Goal: Task Accomplishment & Management: Manage account settings

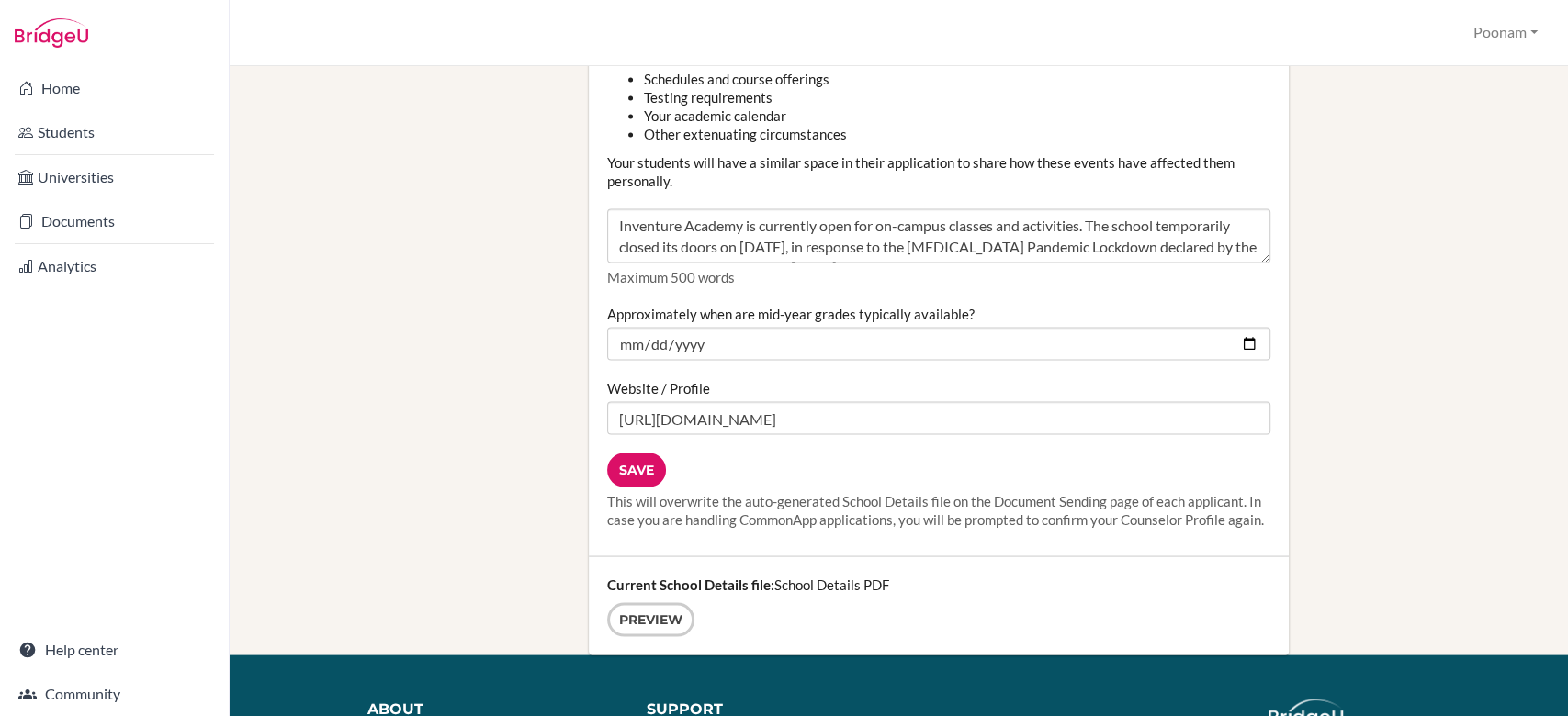
scroll to position [2293, 0]
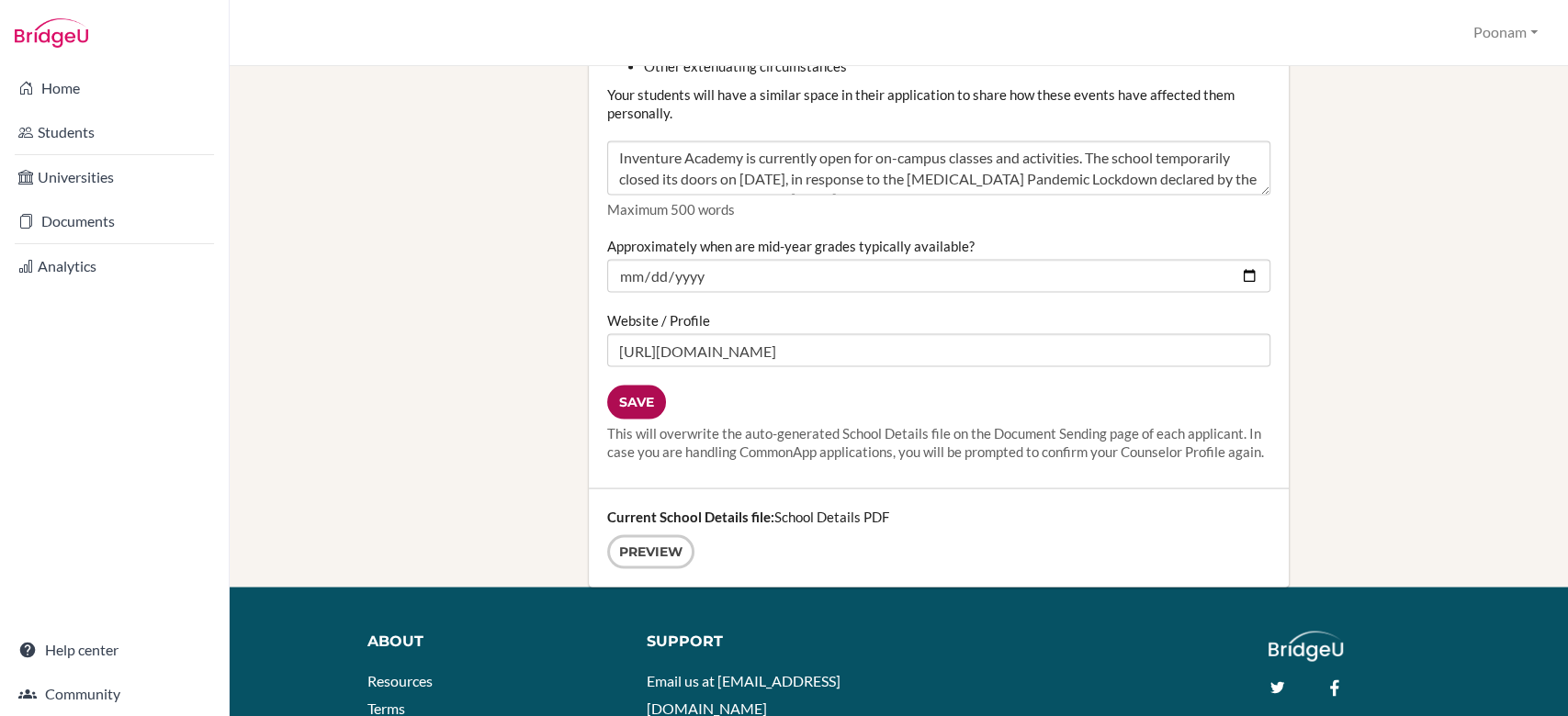
click at [631, 403] on input "Save" at bounding box center [636, 401] width 58 height 34
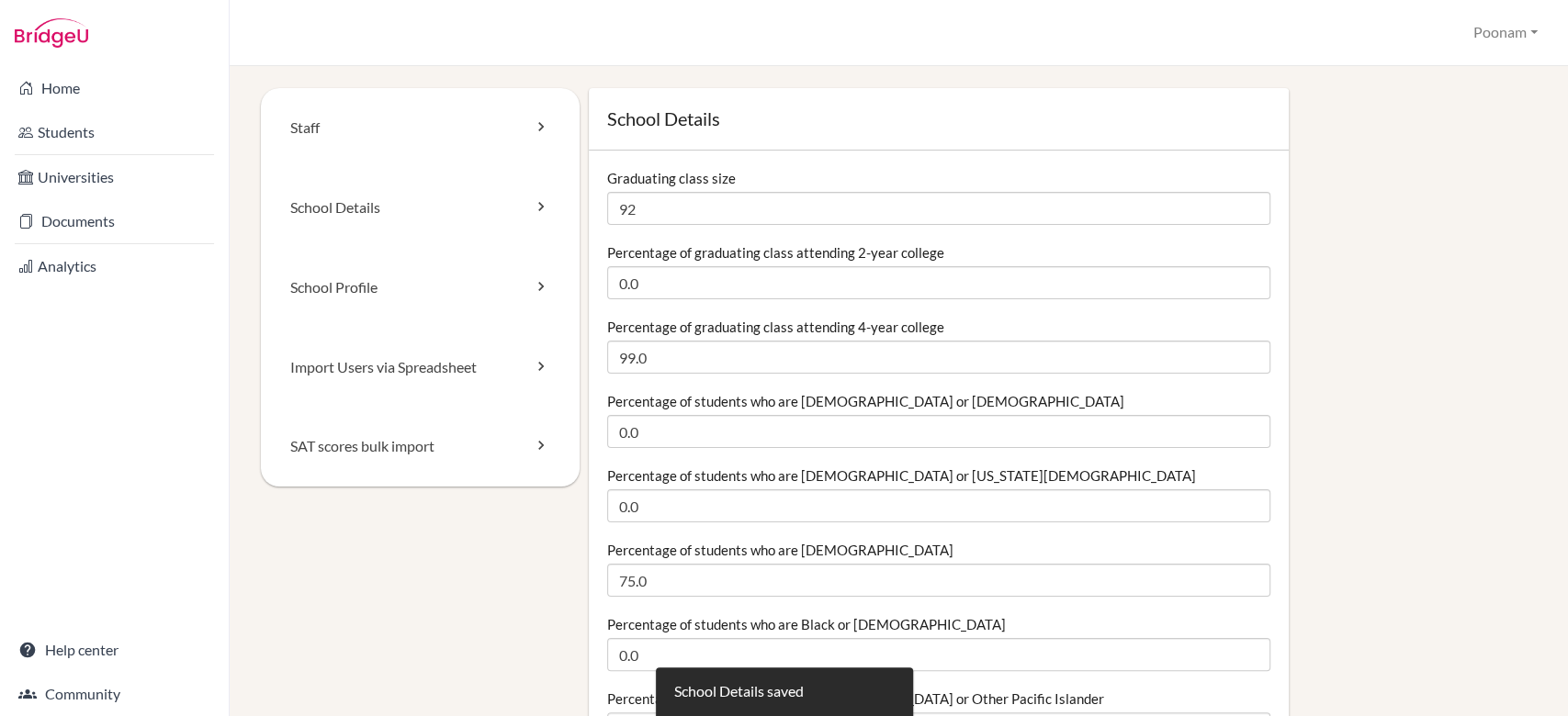
click at [59, 200] on li "Documents" at bounding box center [114, 220] width 229 height 44
click at [61, 220] on link "Documents" at bounding box center [114, 220] width 221 height 37
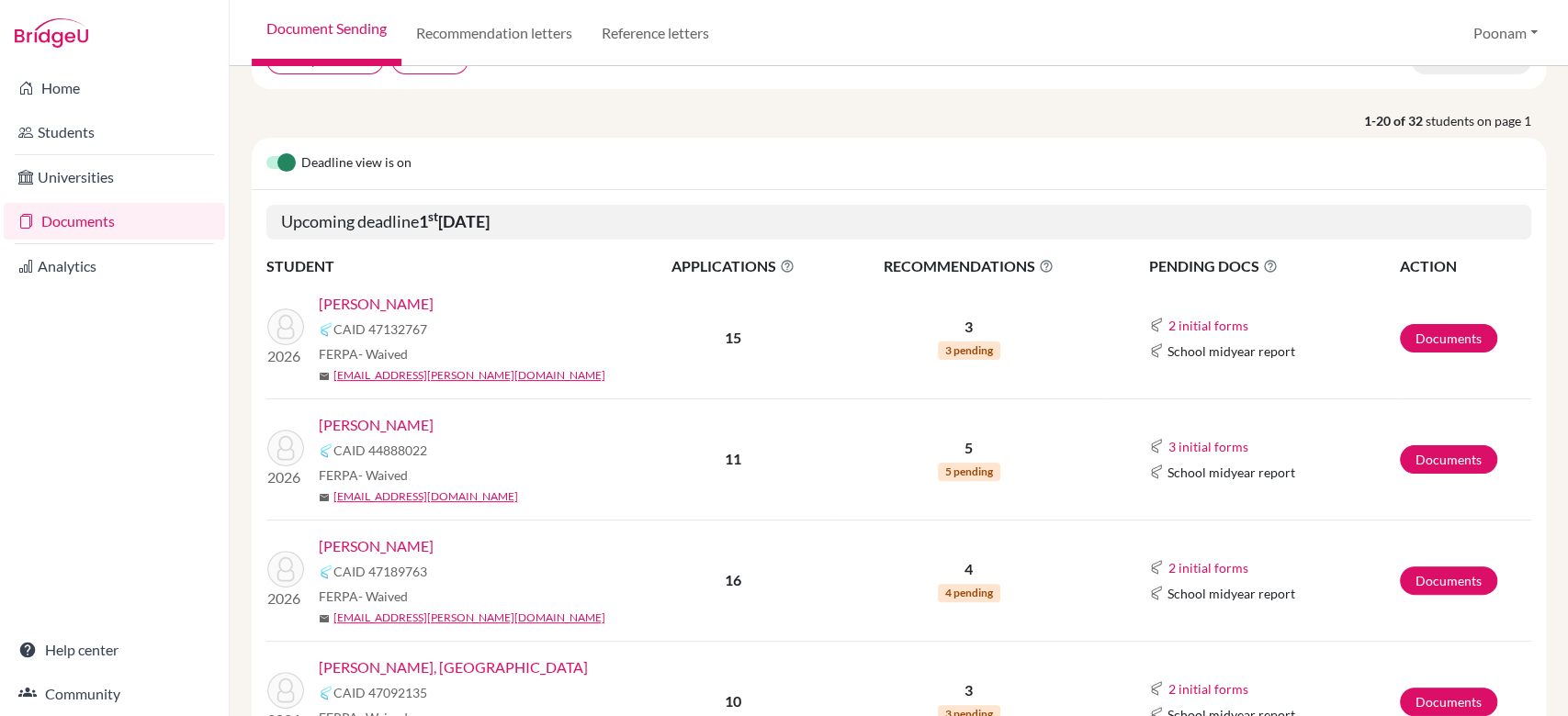
scroll to position [176, 0]
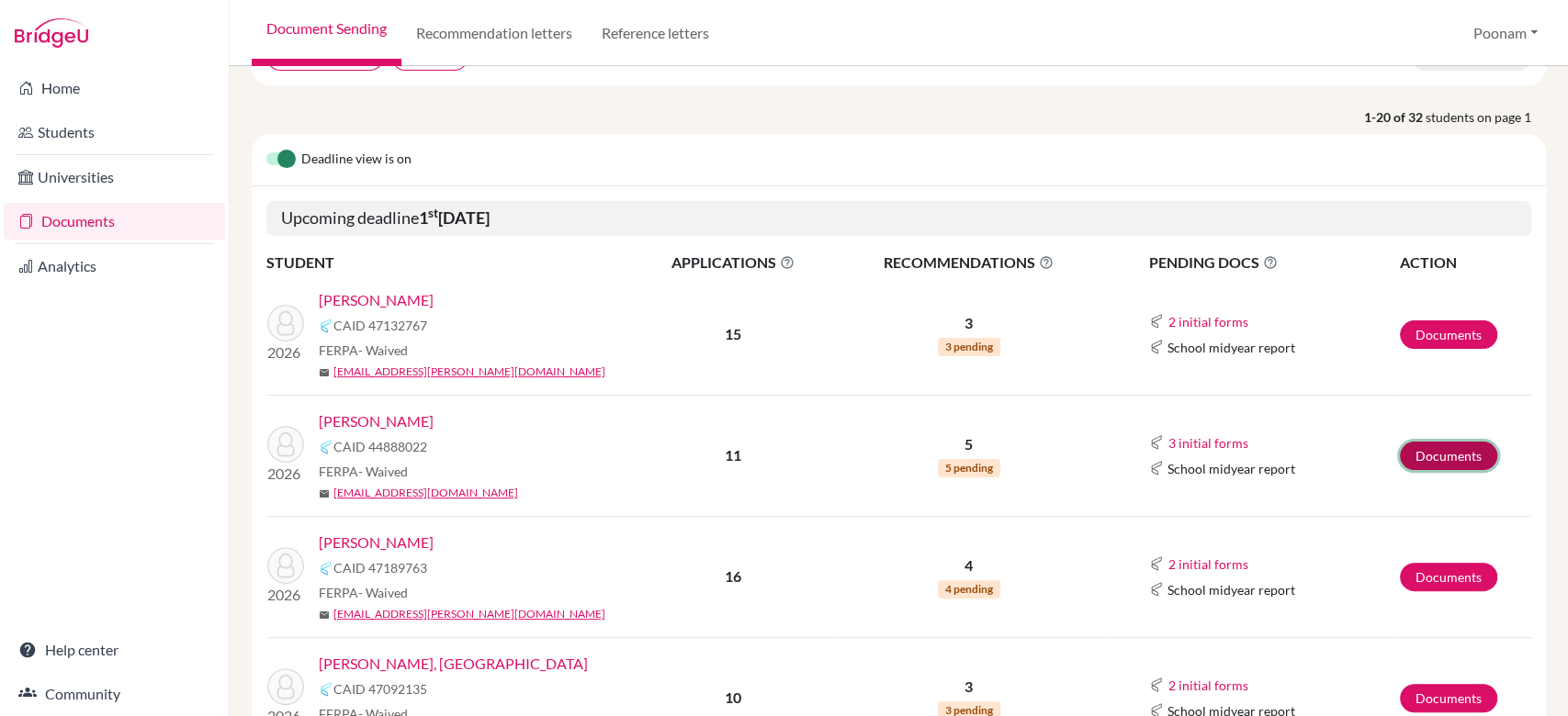
click at [1430, 452] on link "Documents" at bounding box center [1447, 456] width 97 height 28
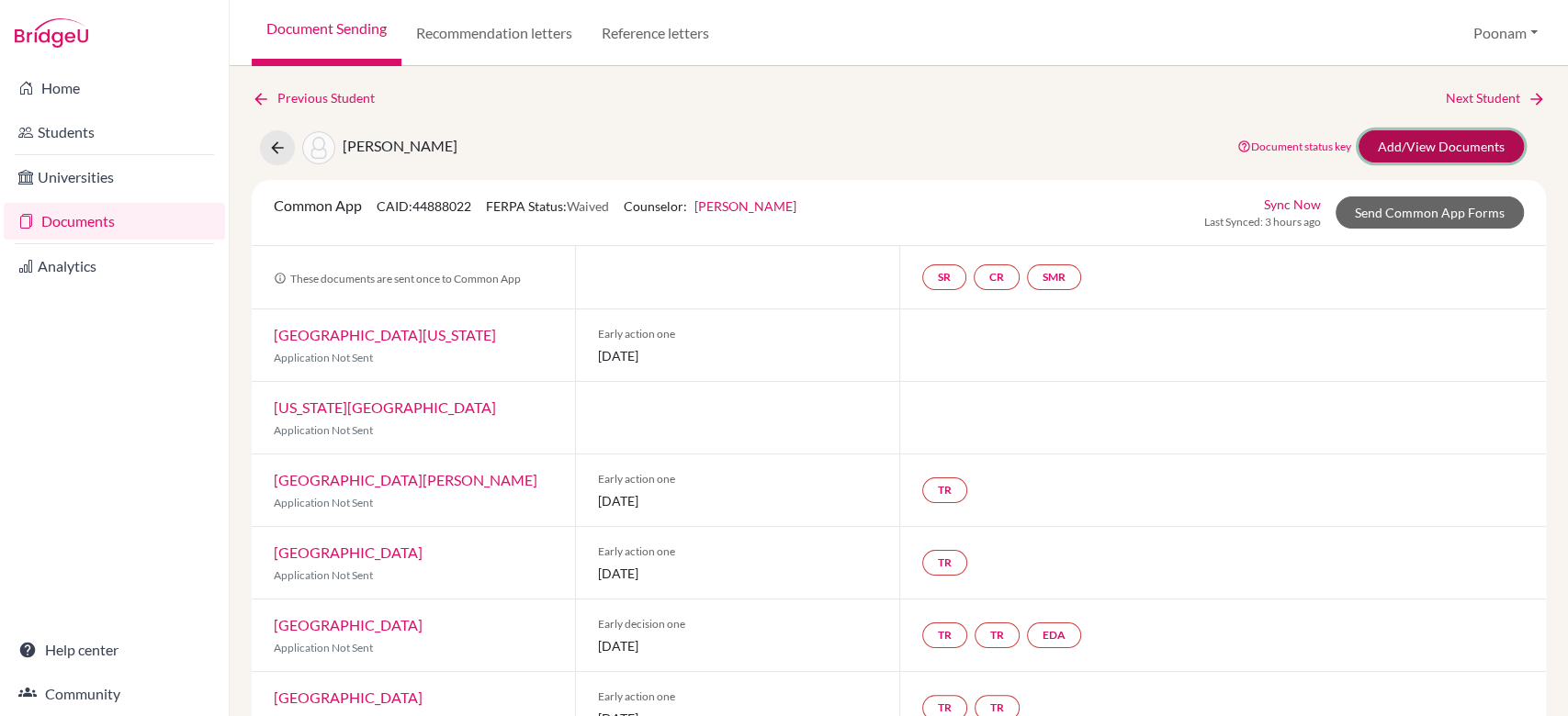
click at [1409, 162] on link "Add/View Documents" at bounding box center [1440, 146] width 165 height 32
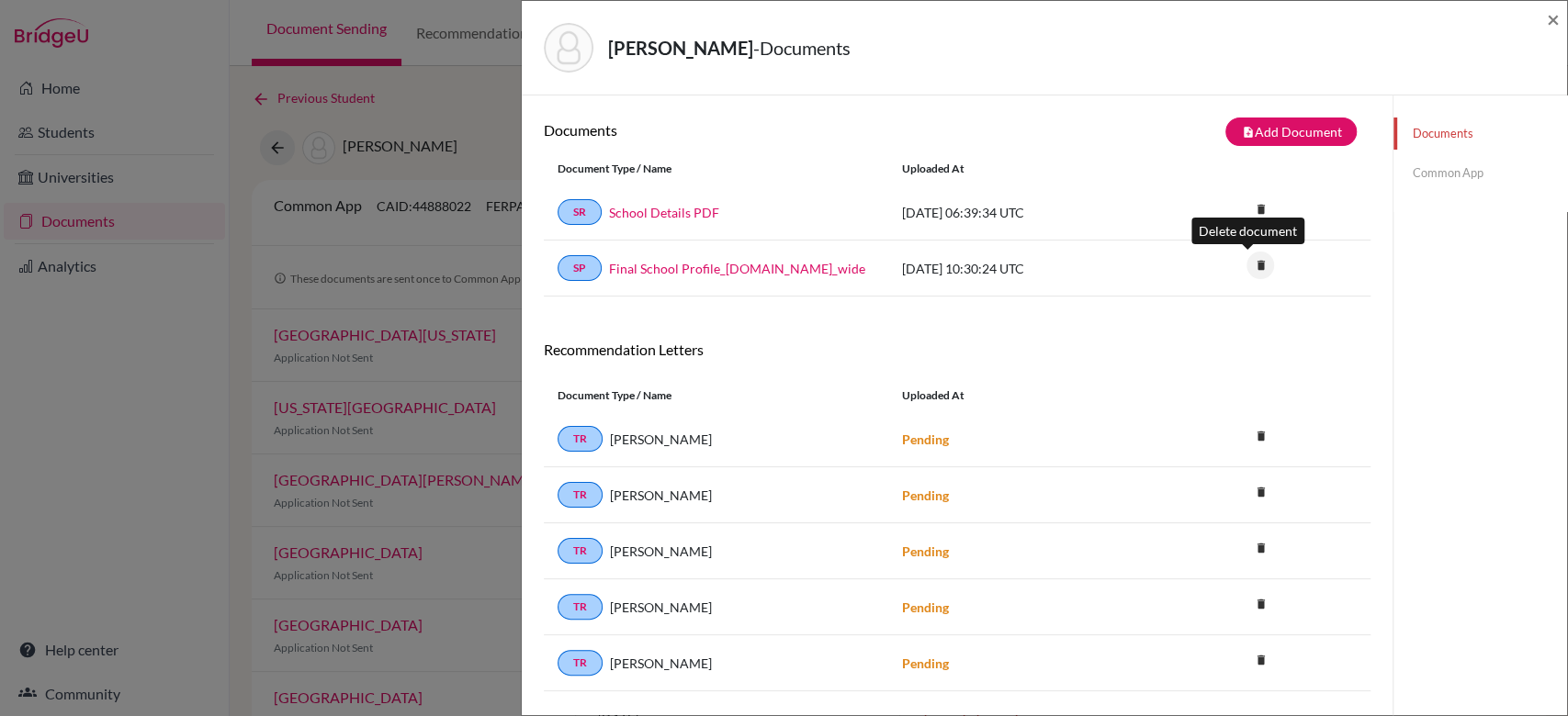
click at [1247, 263] on icon "delete" at bounding box center [1260, 265] width 27 height 27
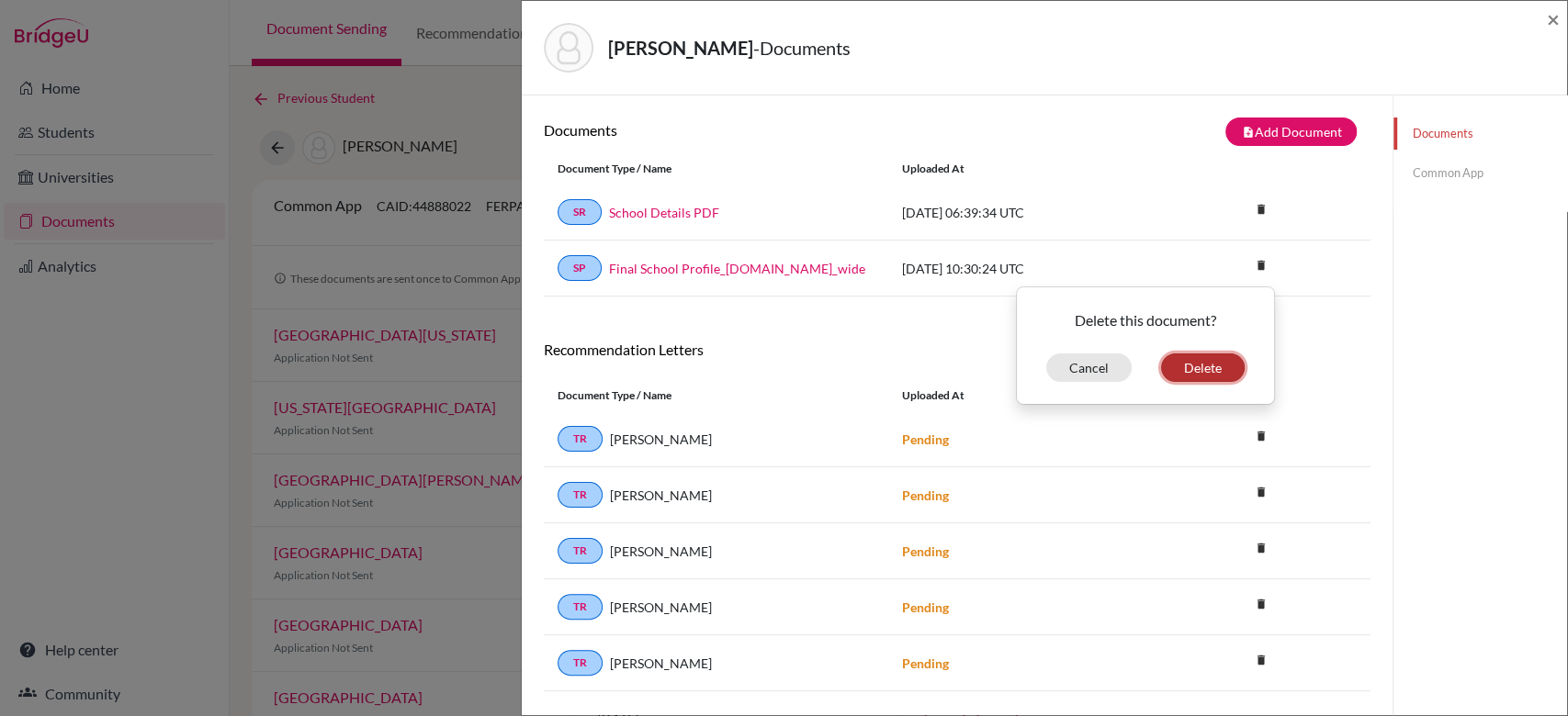
click at [1190, 364] on button "Delete" at bounding box center [1202, 367] width 84 height 28
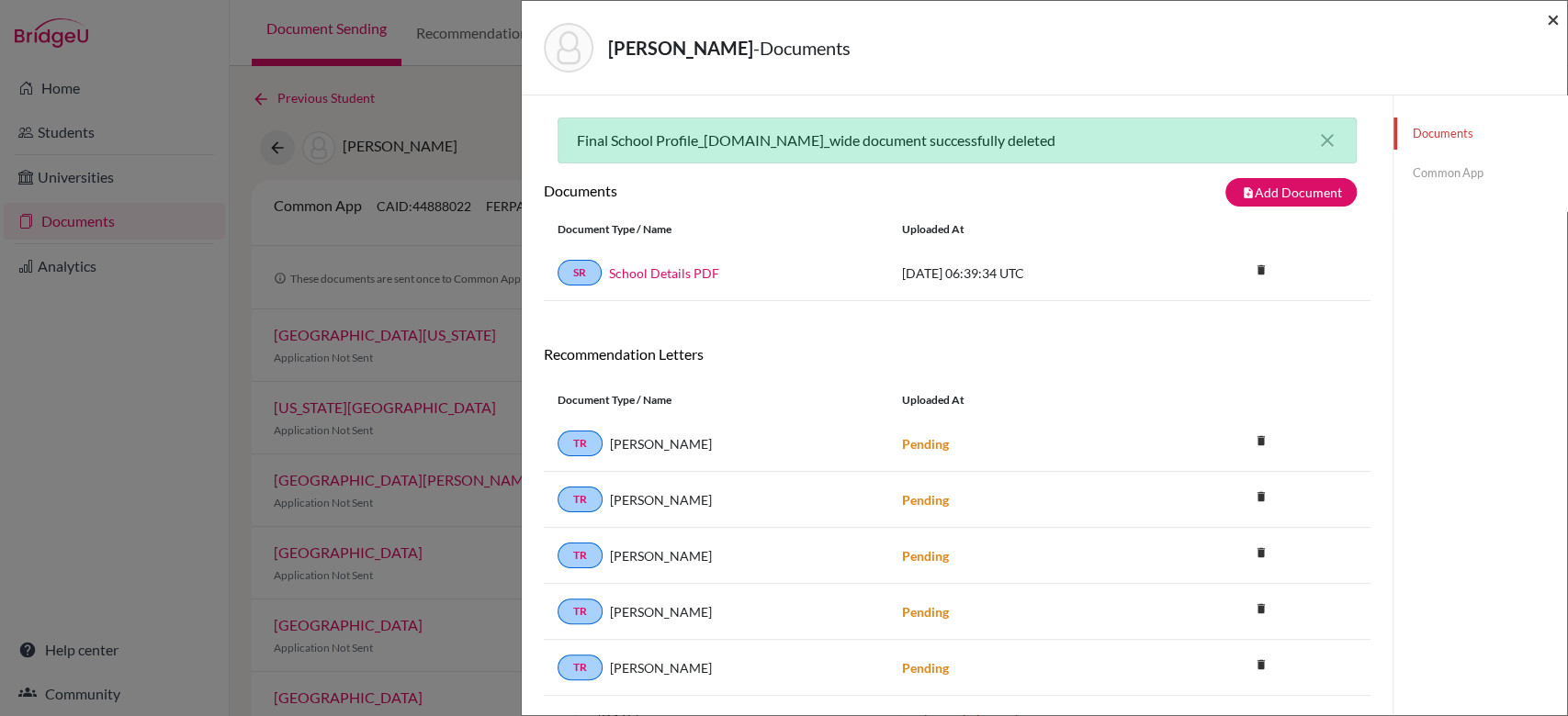
click at [1551, 28] on span "×" at bounding box center [1553, 19] width 13 height 26
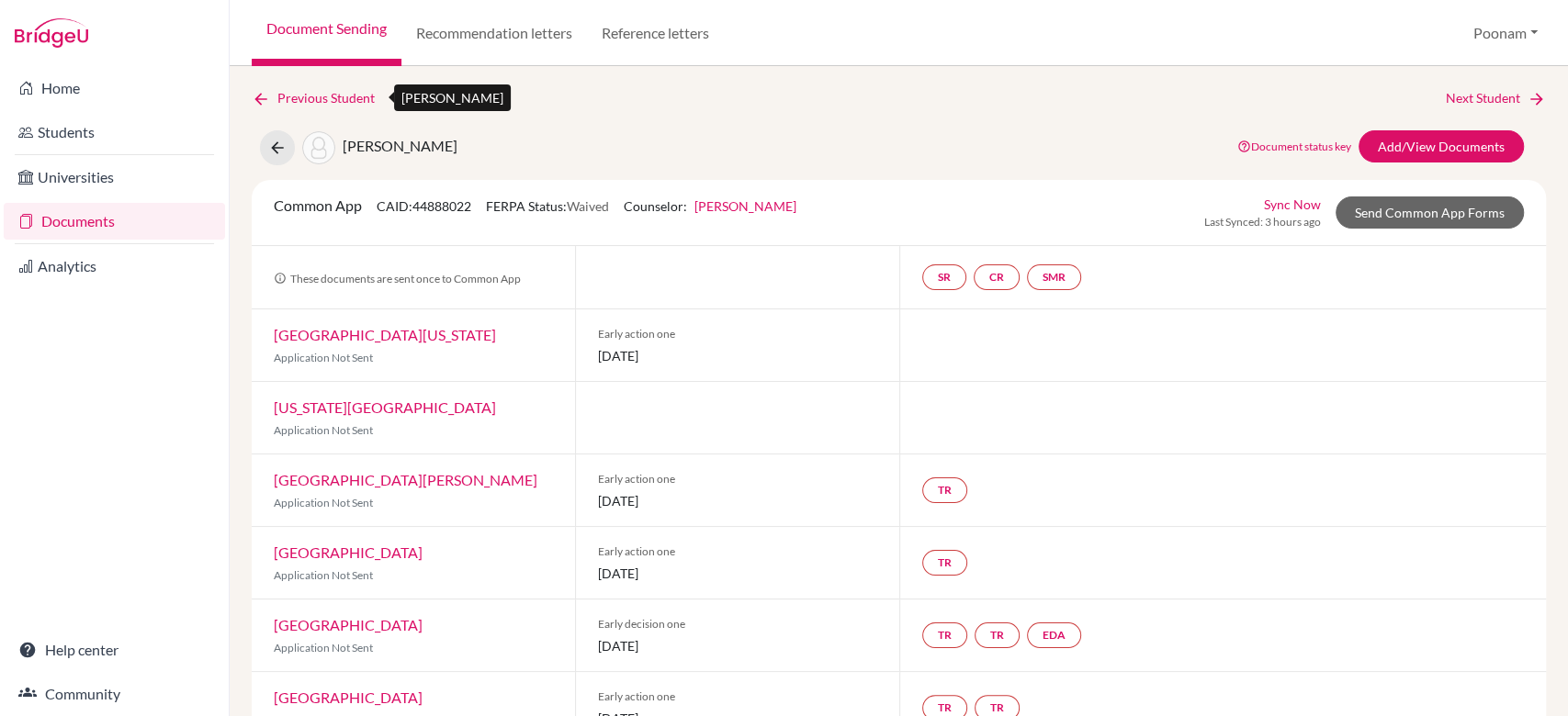
click at [323, 100] on link "Previous Student" at bounding box center [320, 98] width 138 height 20
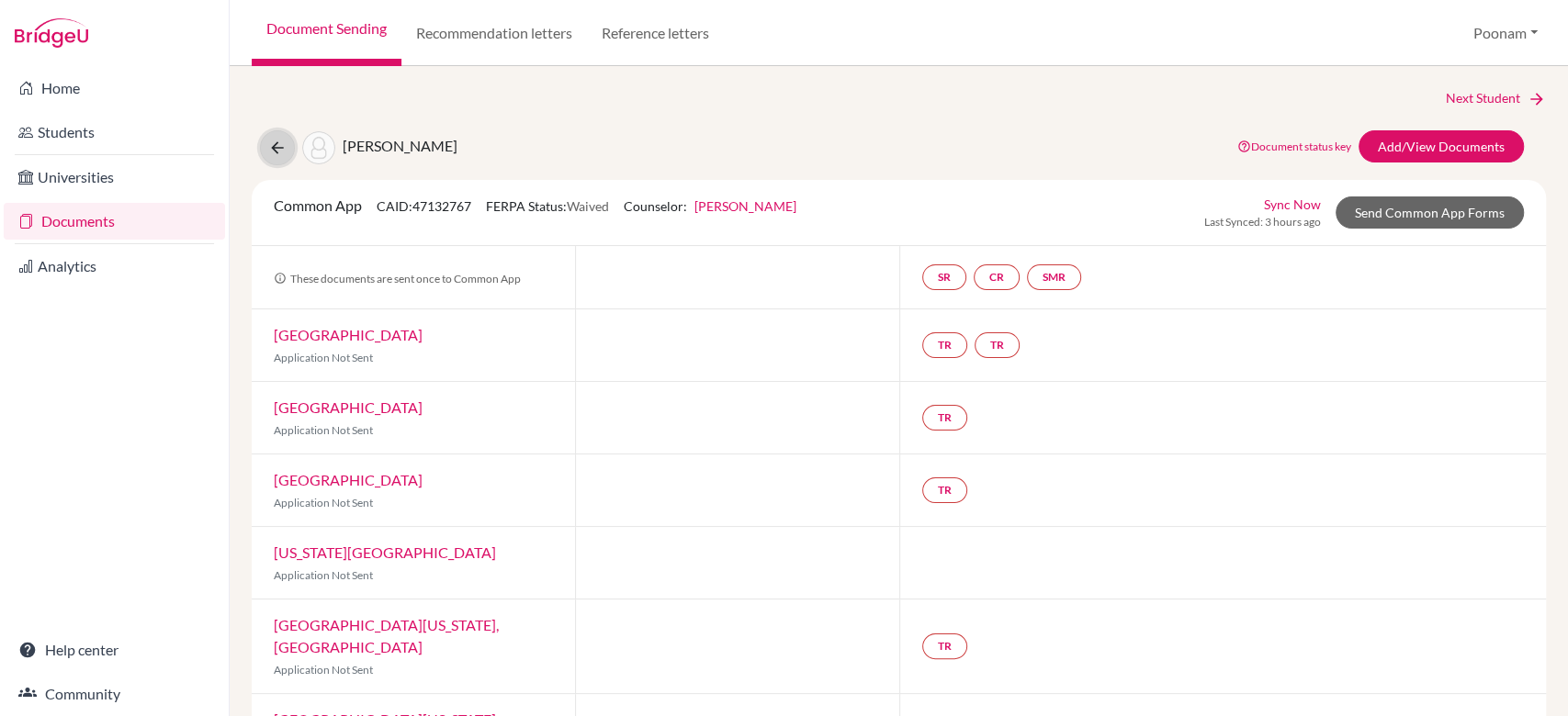
click at [282, 150] on icon at bounding box center [277, 147] width 18 height 18
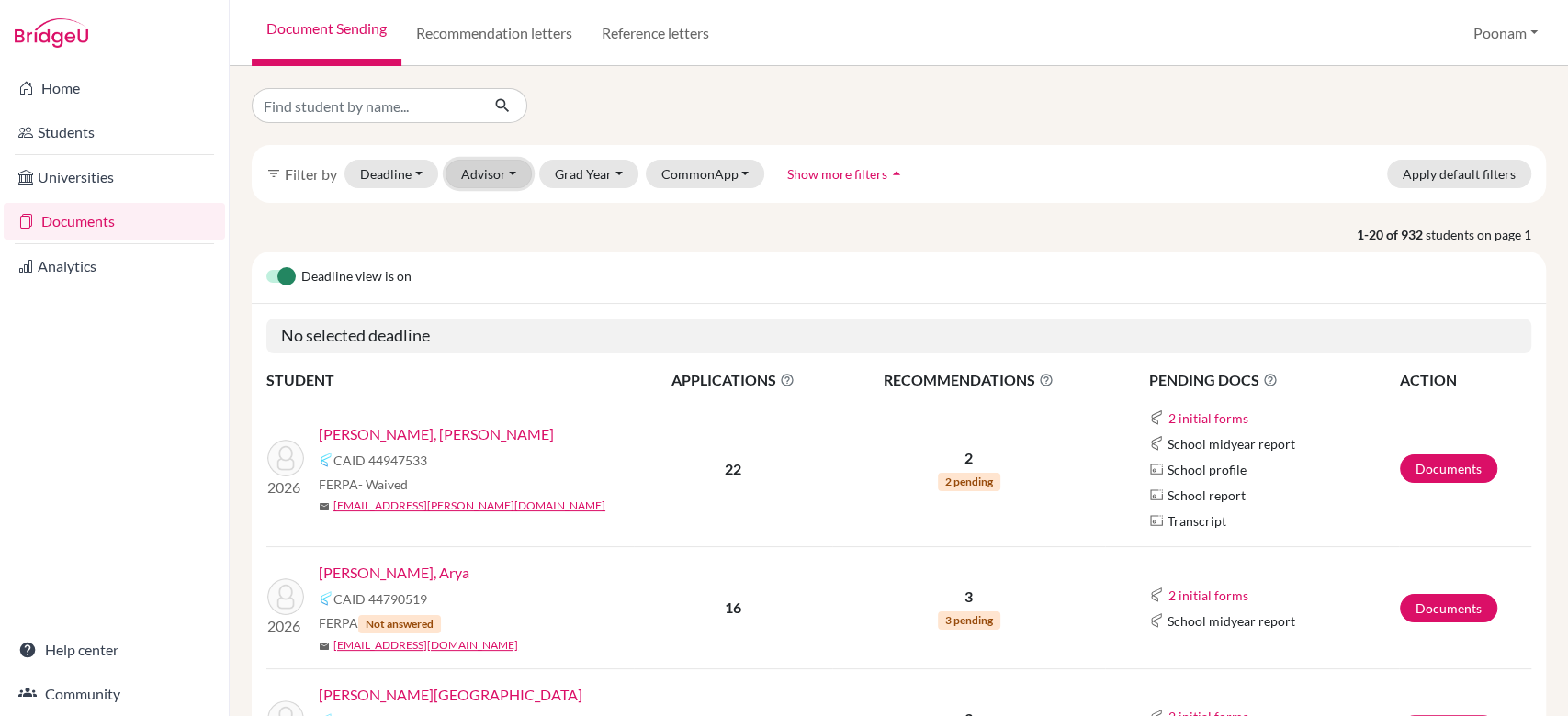
click at [488, 166] on button "Advisor" at bounding box center [489, 174] width 88 height 28
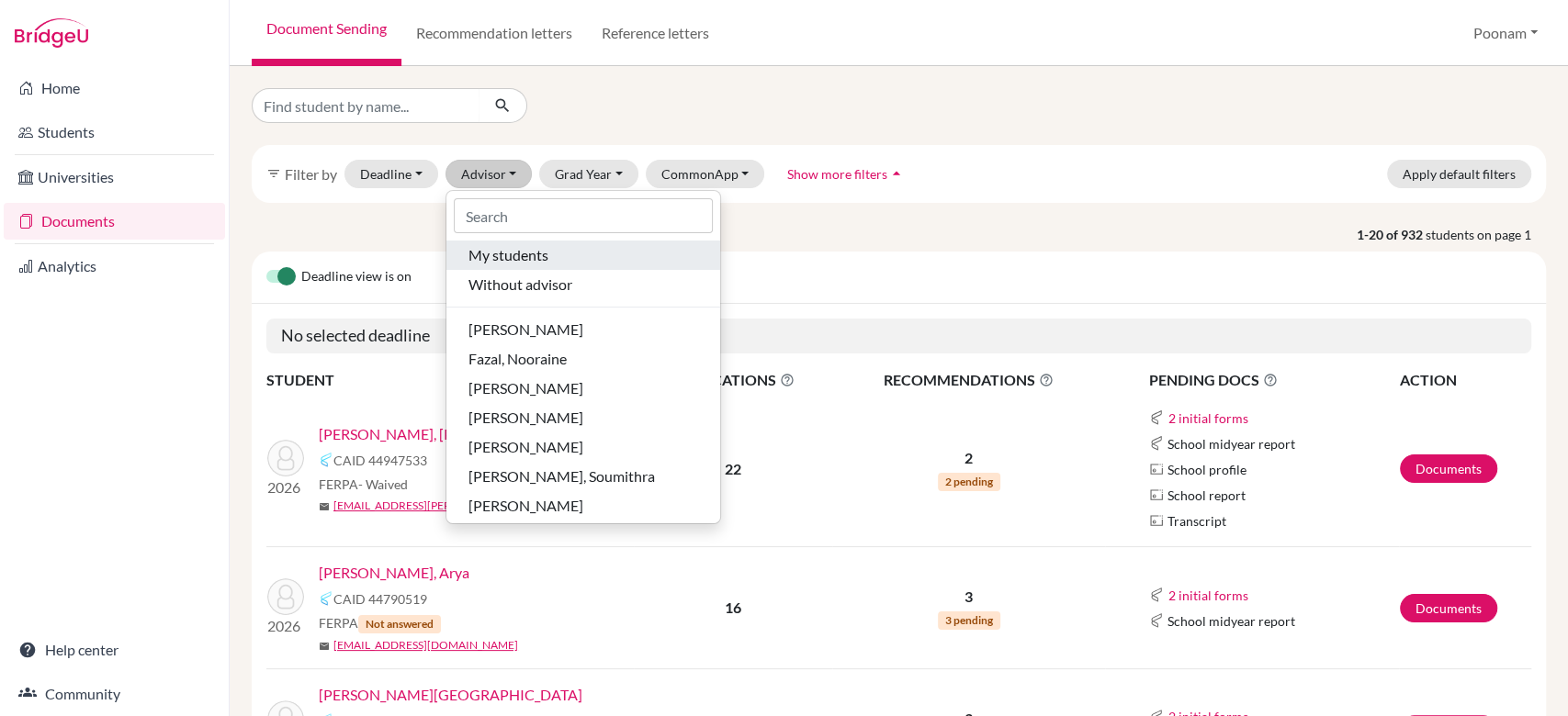
click at [510, 266] on span "My students" at bounding box center [508, 254] width 80 height 22
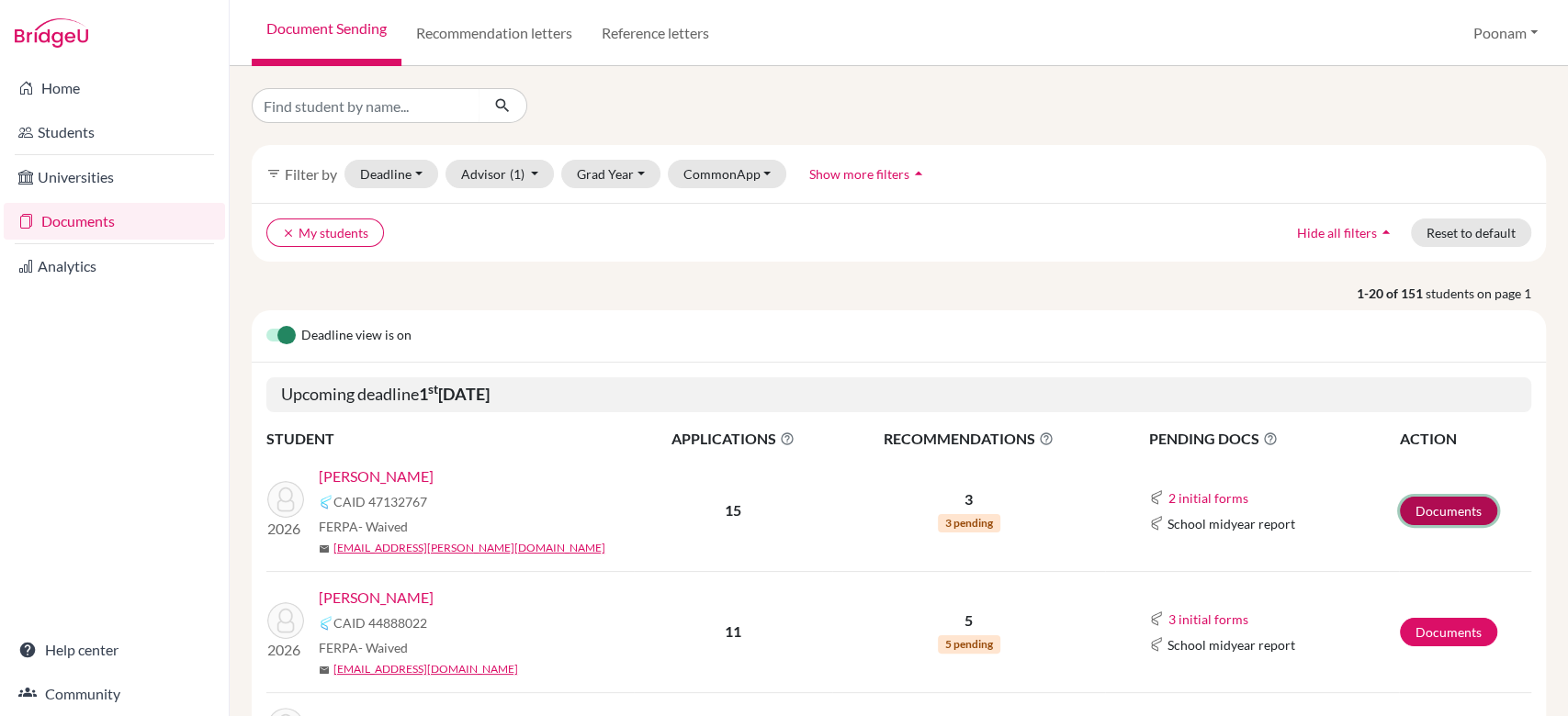
click at [1425, 511] on link "Documents" at bounding box center [1447, 511] width 97 height 28
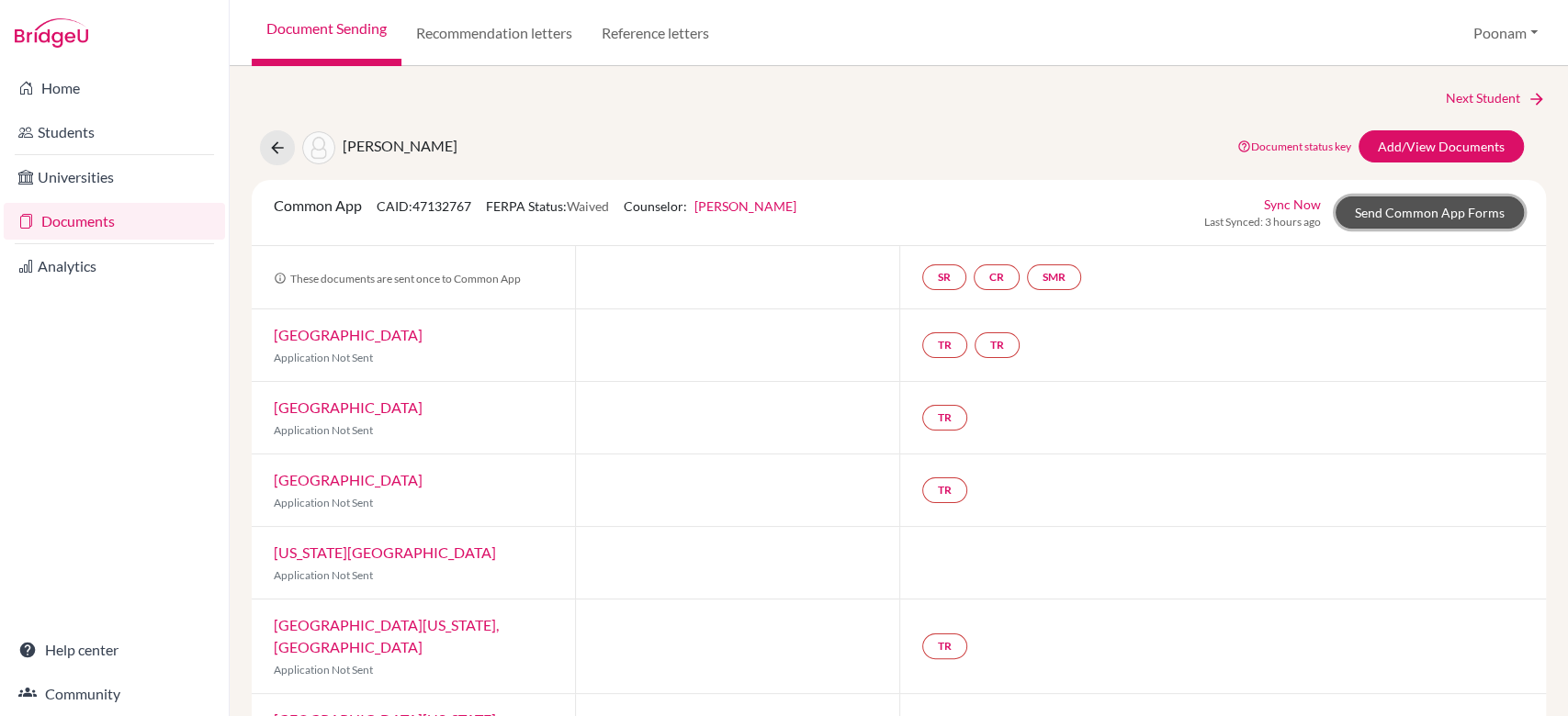
click at [1382, 203] on link "Send Common App Forms" at bounding box center [1429, 213] width 188 height 32
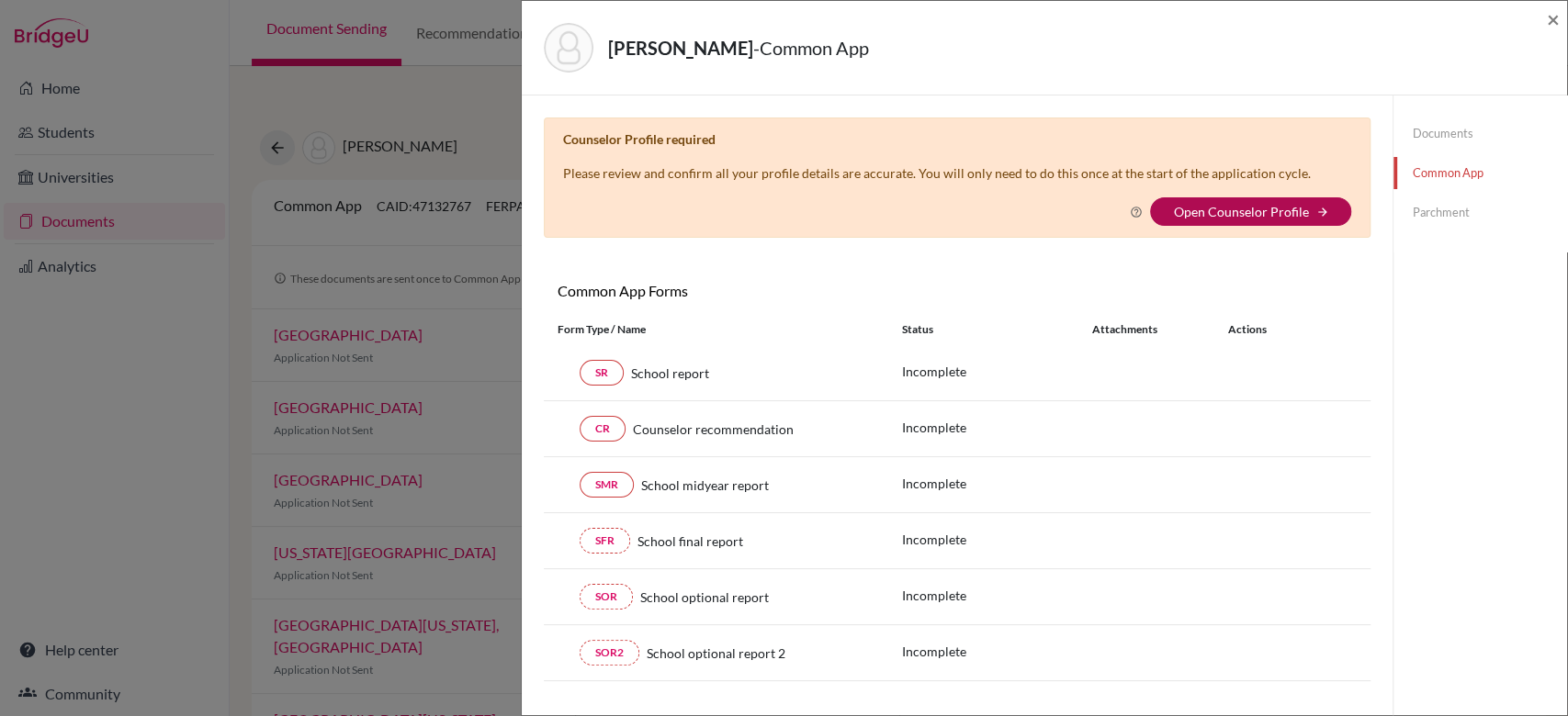
click at [1237, 203] on link "Open Counselor Profile" at bounding box center [1240, 211] width 135 height 16
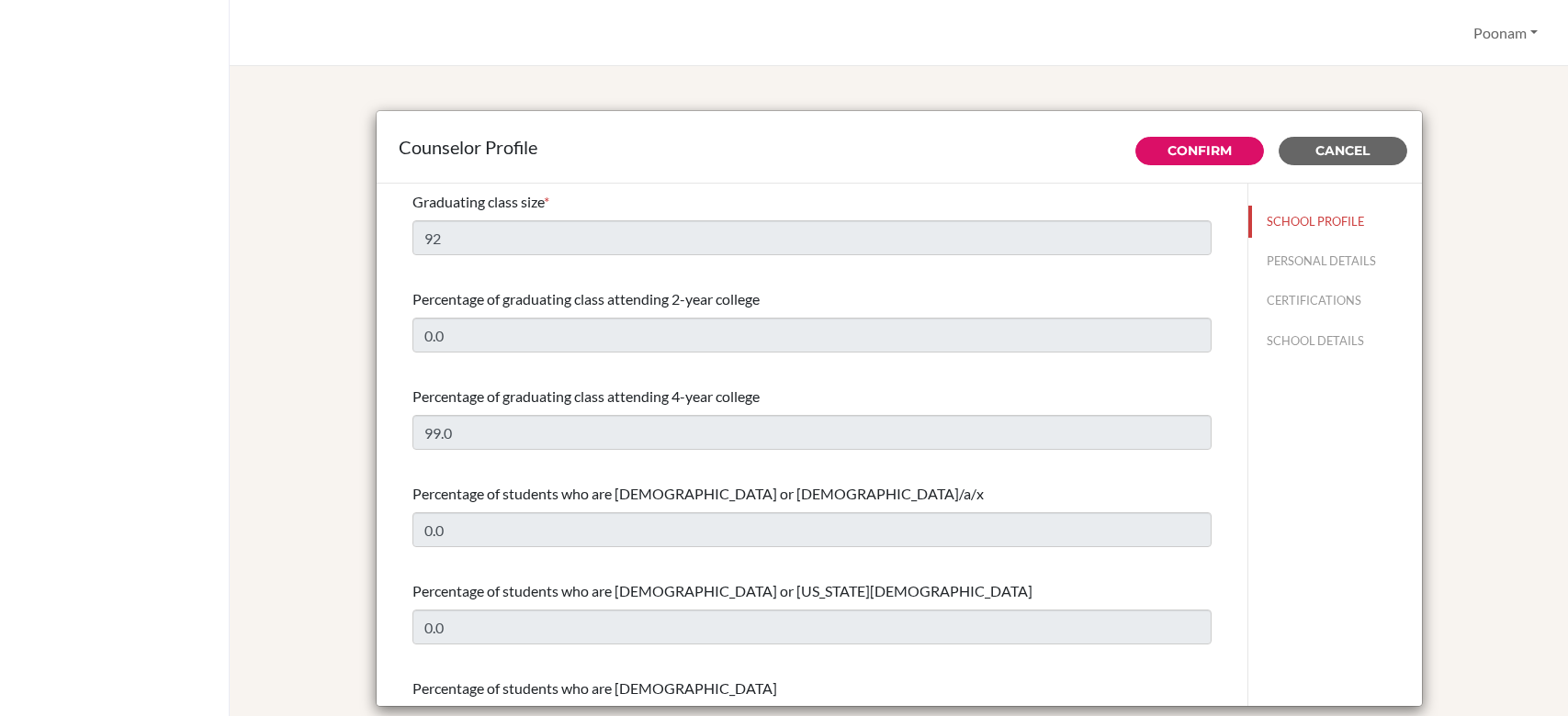
select select "0"
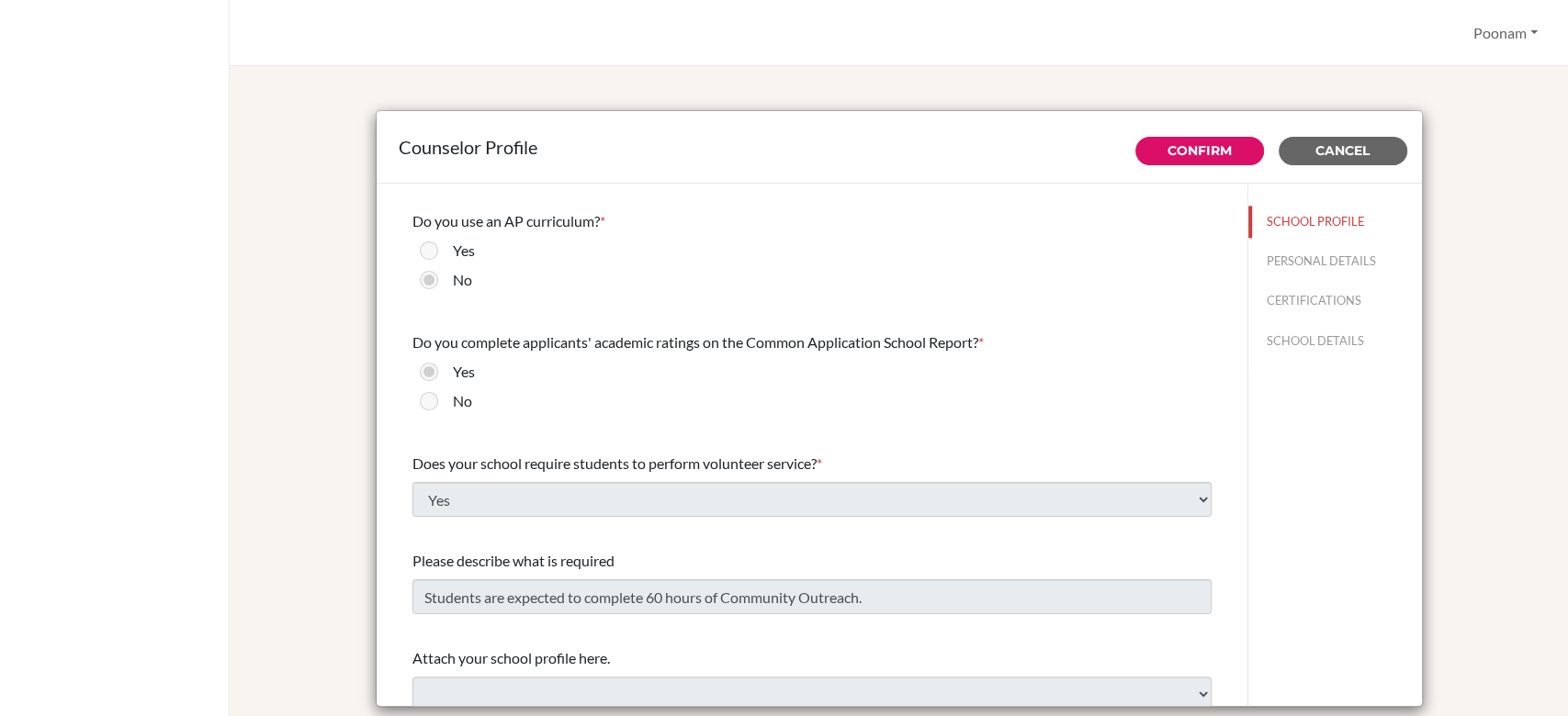
scroll to position [2064, 0]
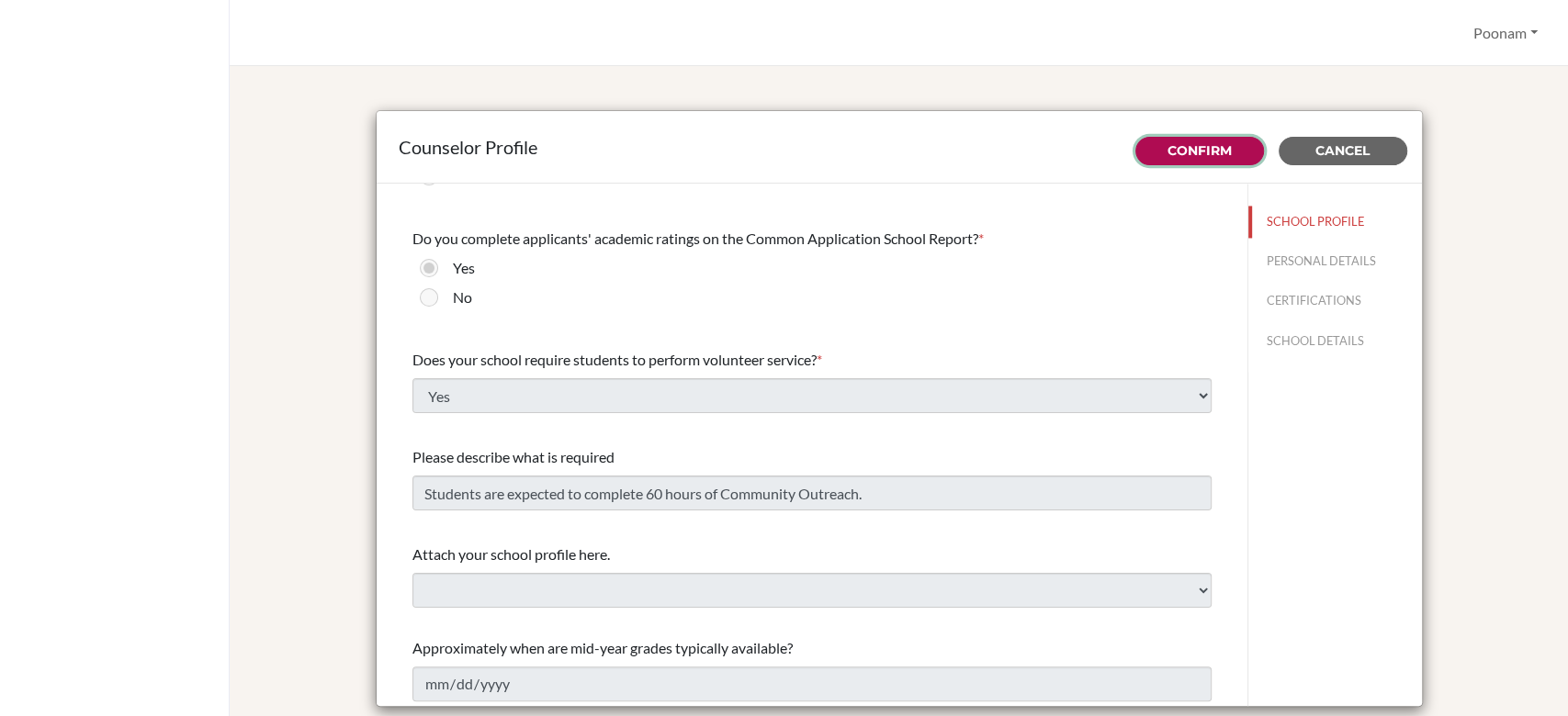
click at [1217, 145] on link "Confirm" at bounding box center [1200, 151] width 64 height 17
click at [1190, 151] on link "Confirm" at bounding box center [1200, 151] width 64 height 17
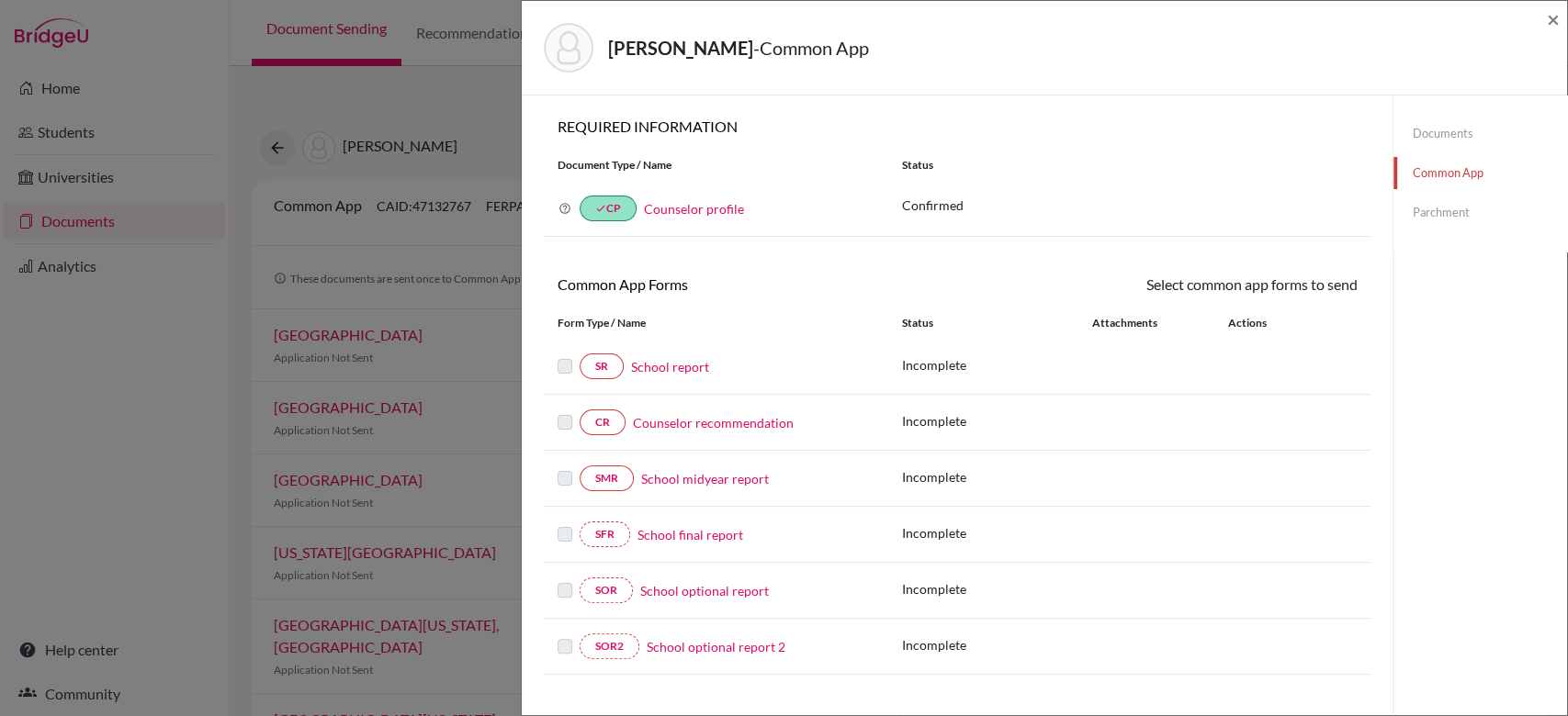
click at [1430, 133] on link "Documents" at bounding box center [1479, 134] width 173 height 32
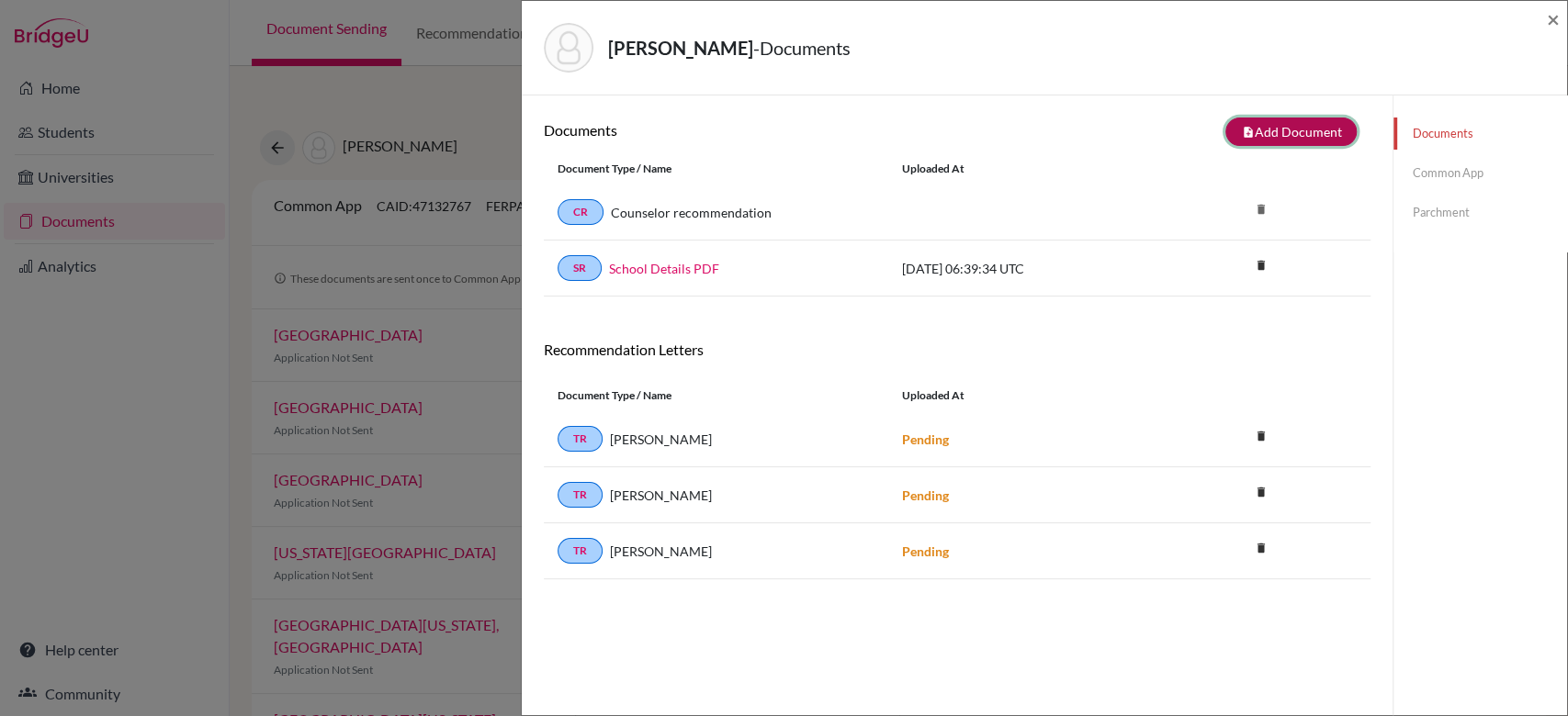
click at [1292, 118] on button "note_add Add Document" at bounding box center [1290, 132] width 131 height 28
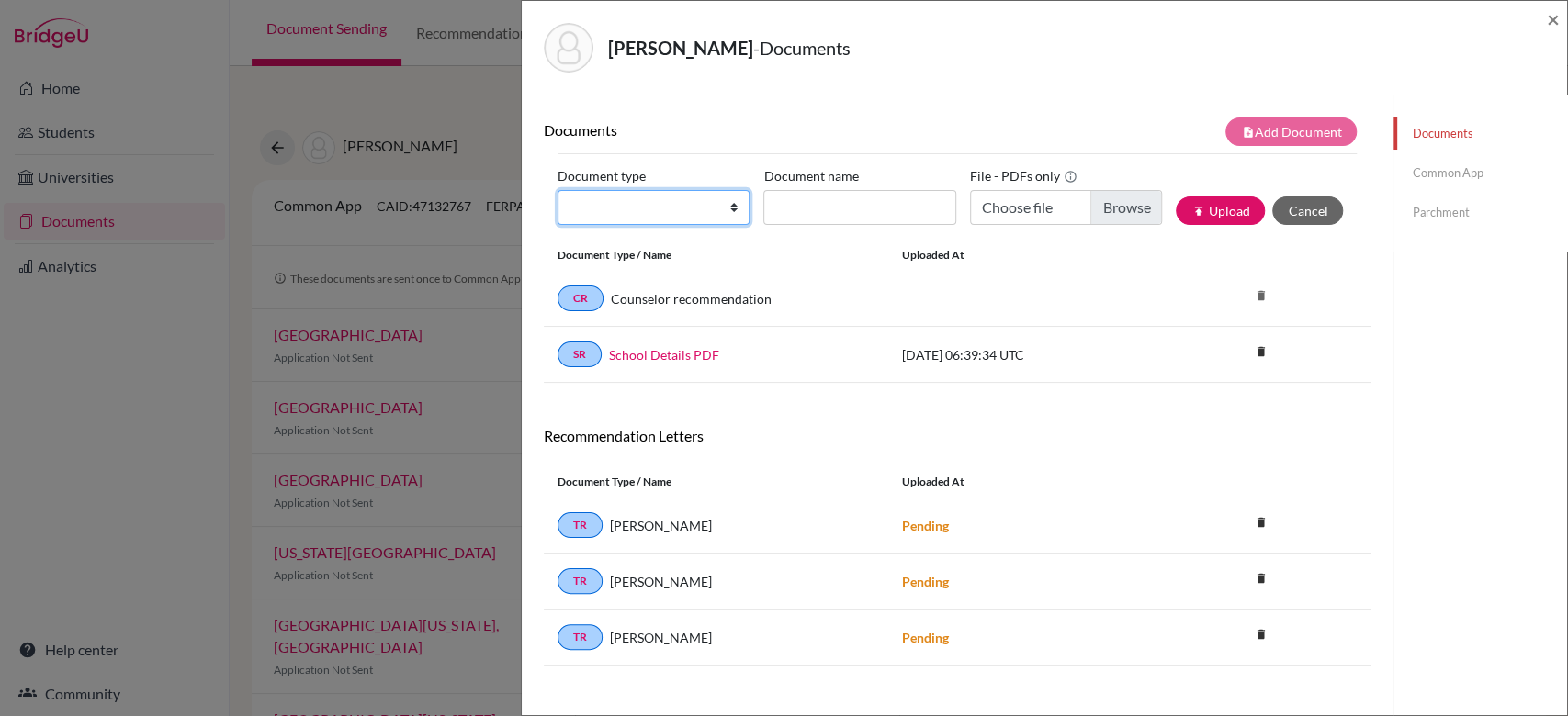
click at [705, 203] on select "Change explanation for Common App reports Counselor recommendation Internationa…" at bounding box center [654, 207] width 192 height 35
select select "2"
click at [558, 190] on select "Change explanation for Common App reports Counselor recommendation Internationa…" at bounding box center [654, 207] width 192 height 35
click at [817, 203] on input "Document name" at bounding box center [859, 207] width 192 height 35
type input "Grade 11 AS"
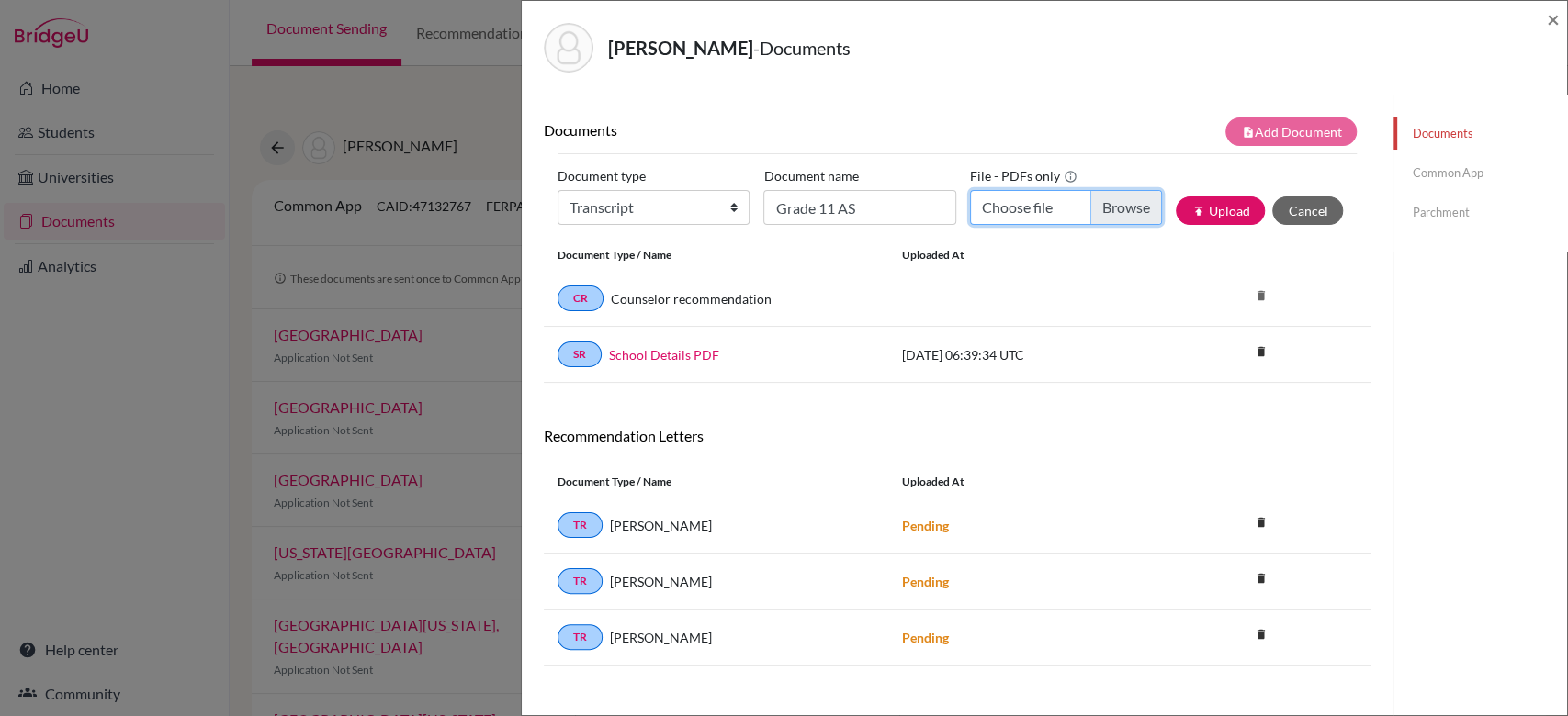
click at [1102, 201] on input "Choose file" at bounding box center [1066, 207] width 192 height 35
type input "C:\fakepath\[PERSON_NAME].pdf"
click at [1185, 200] on button "publish Upload" at bounding box center [1219, 211] width 90 height 28
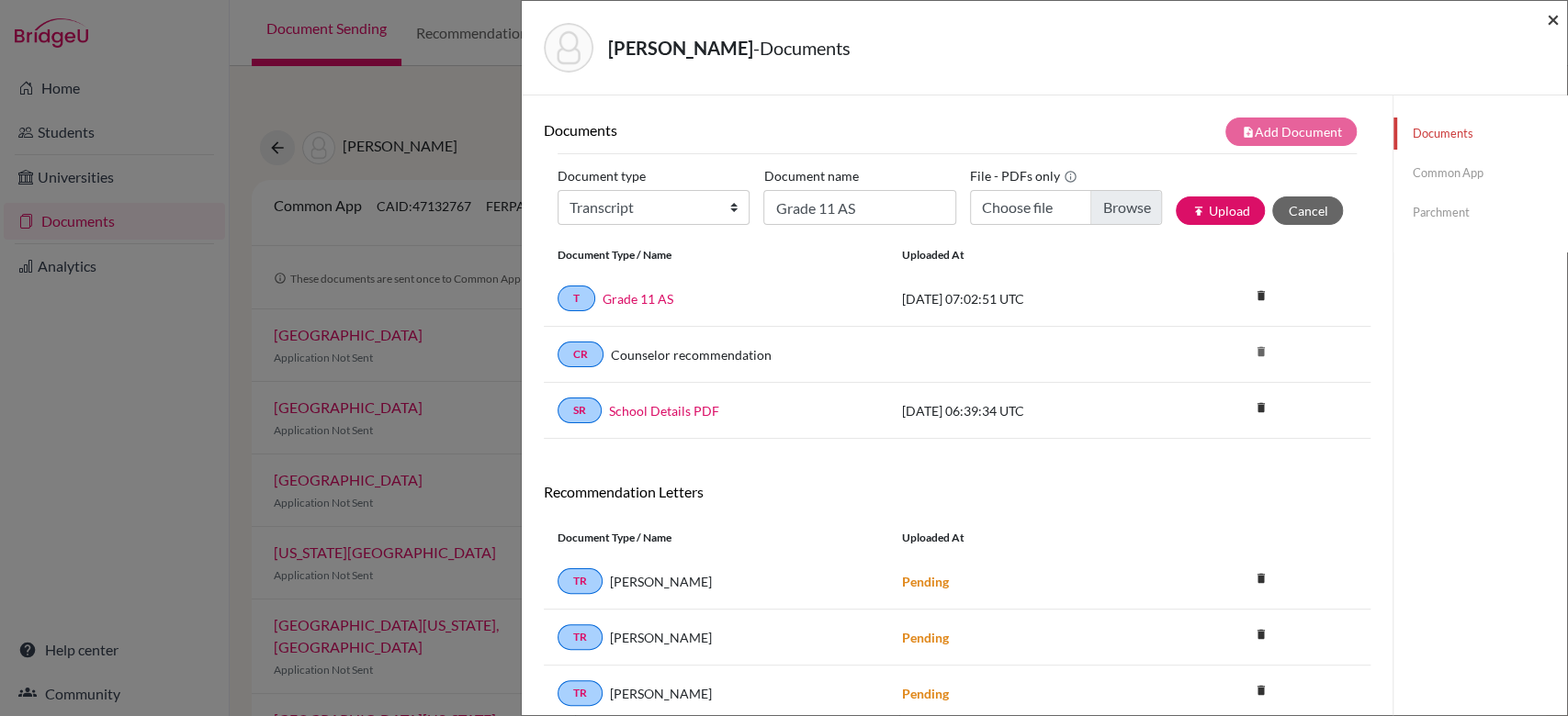
click at [1556, 24] on span "×" at bounding box center [1553, 19] width 13 height 26
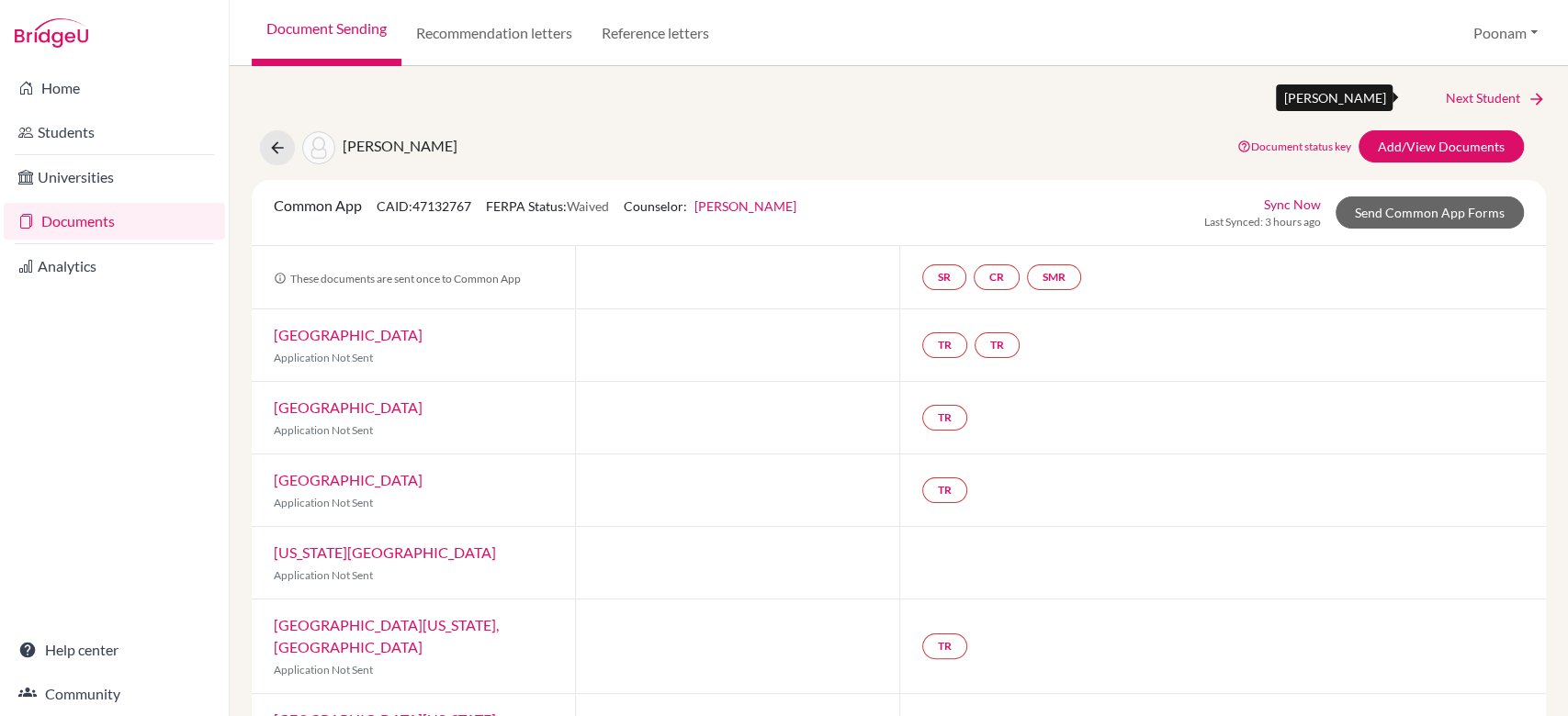
click at [1460, 90] on link "Next Student" at bounding box center [1495, 98] width 100 height 20
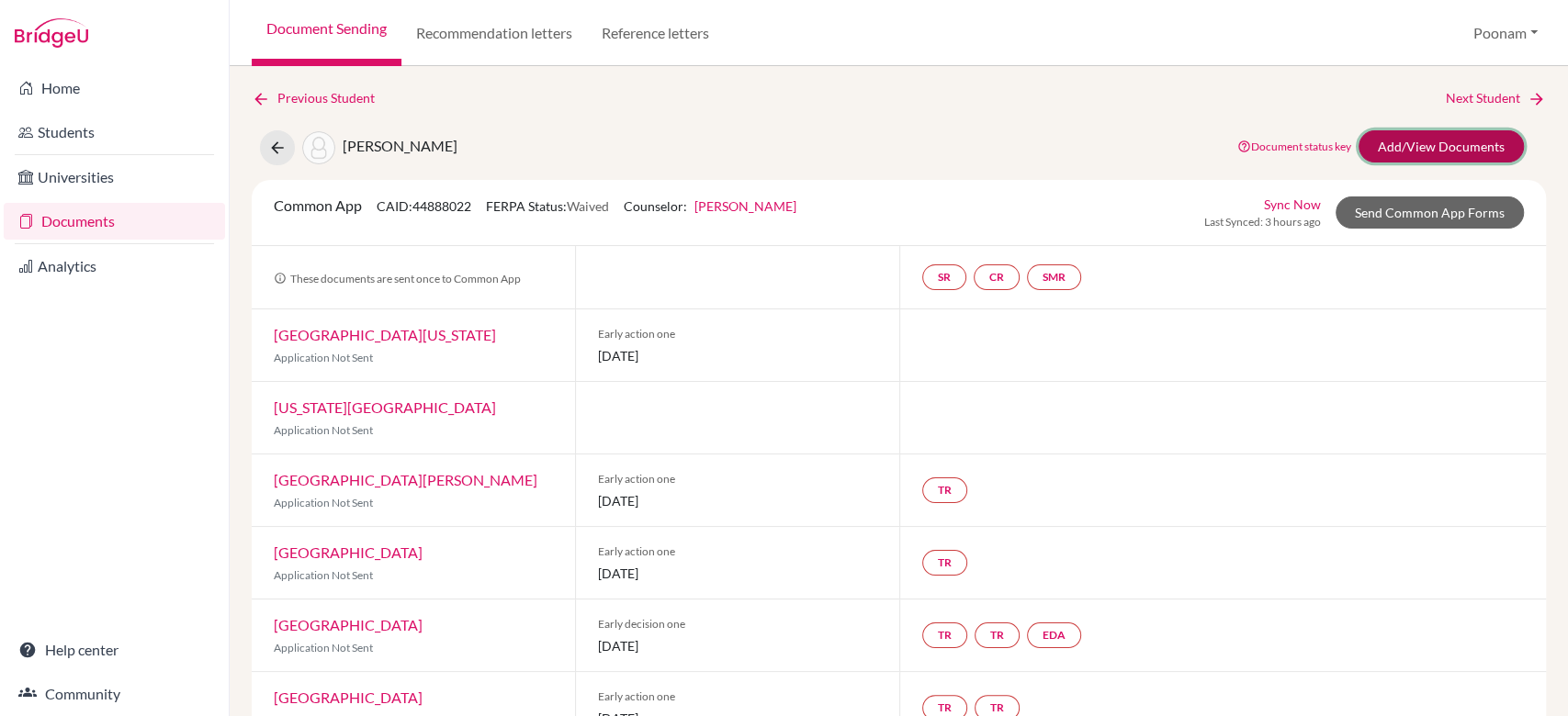
click at [1394, 154] on link "Add/View Documents" at bounding box center [1440, 146] width 165 height 32
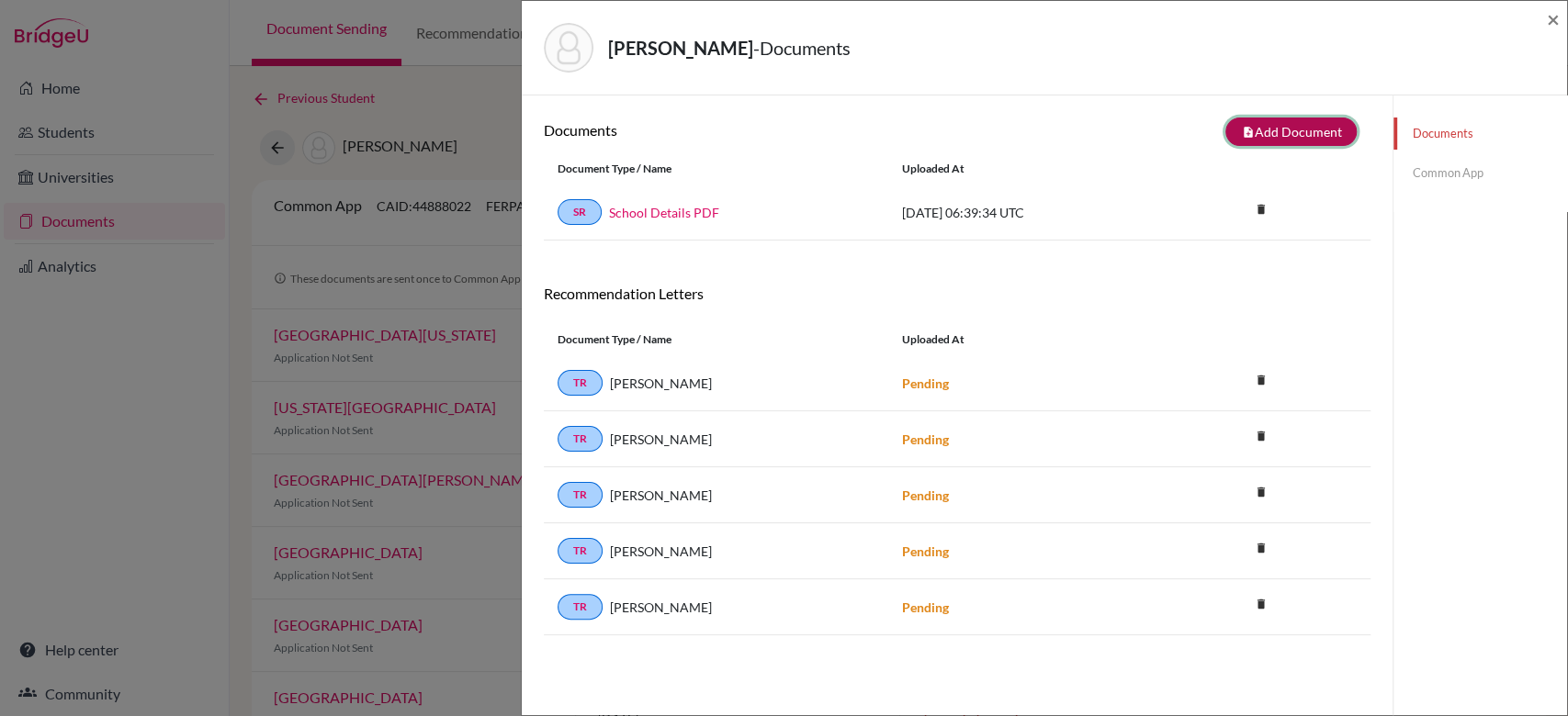
click at [1238, 137] on button "note_add Add Document" at bounding box center [1290, 132] width 131 height 28
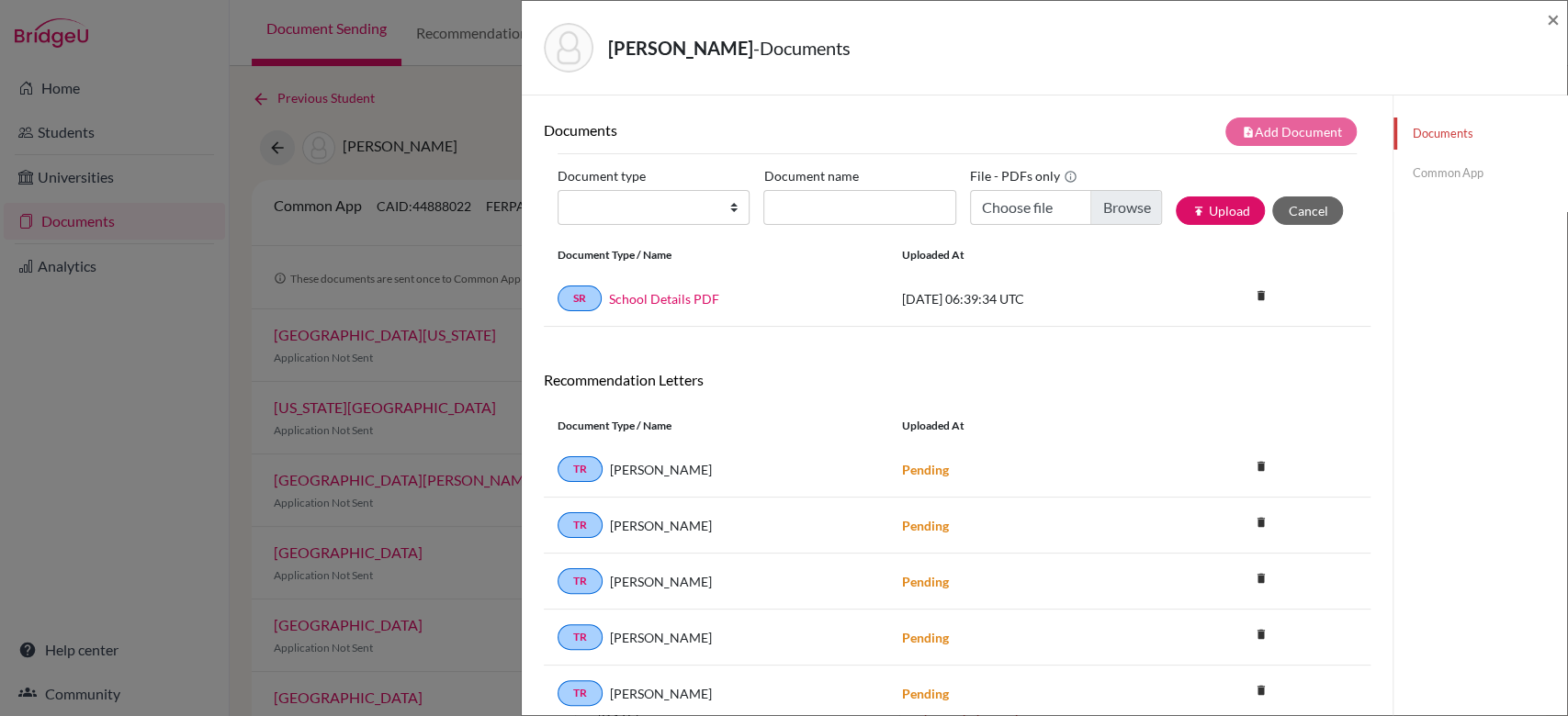
click at [596, 226] on div "Document type Change explanation for Common App reports Counselor recommendatio…" at bounding box center [957, 201] width 799 height 78
click at [596, 220] on select "Change explanation for Common App reports Counselor recommendation Internationa…" at bounding box center [654, 207] width 192 height 35
select select "2"
click at [558, 190] on select "Change explanation for Common App reports Counselor recommendation Internationa…" at bounding box center [654, 207] width 192 height 35
click at [850, 204] on input "Document name" at bounding box center [859, 207] width 192 height 35
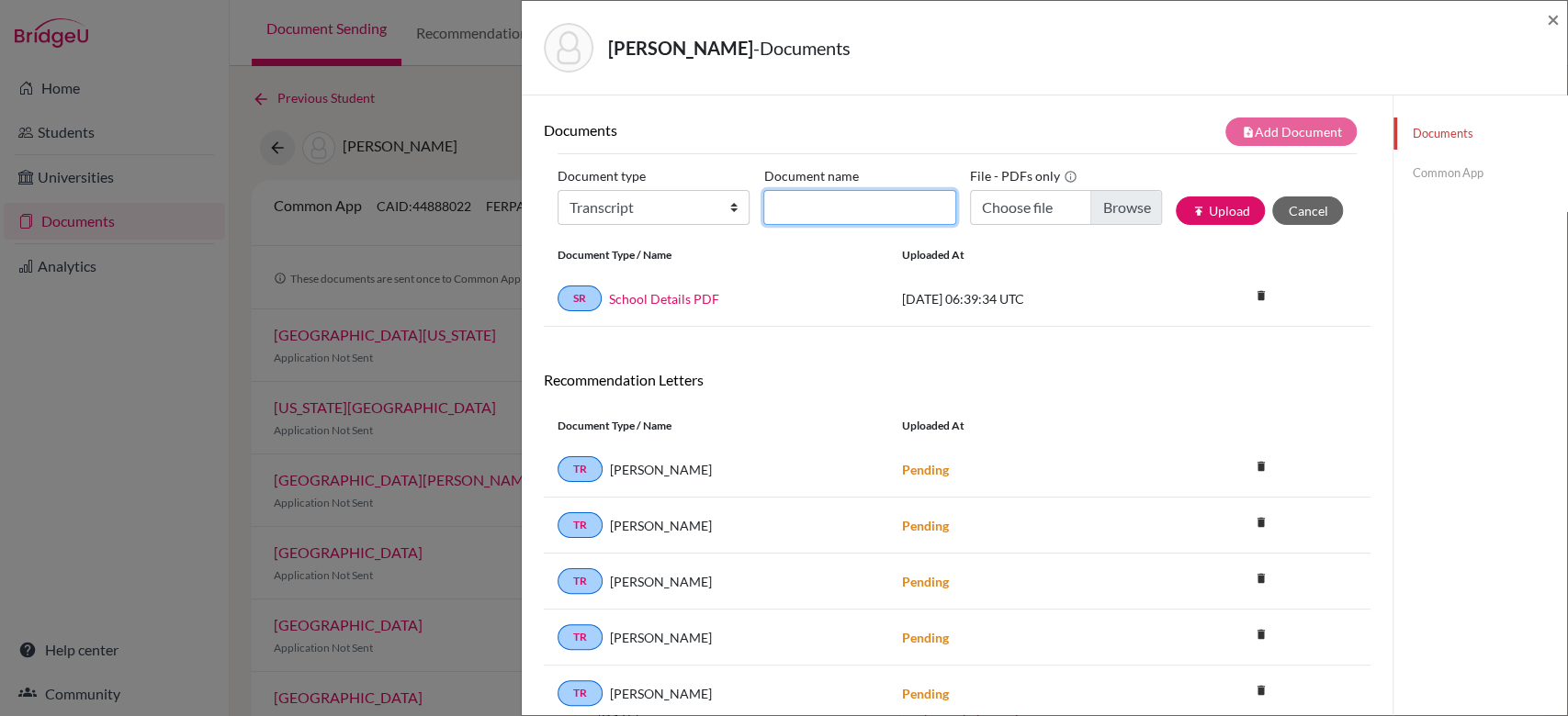
type input "Grade 11 AS"
click at [1109, 217] on input "Choose file" at bounding box center [1066, 207] width 192 height 35
click at [1095, 200] on input "AS LEVEL [DATE].pdf" at bounding box center [1066, 207] width 192 height 35
type input "C:\fakepath\[PERSON_NAME].pdf"
click at [1184, 224] on button "publish Upload" at bounding box center [1219, 211] width 90 height 28
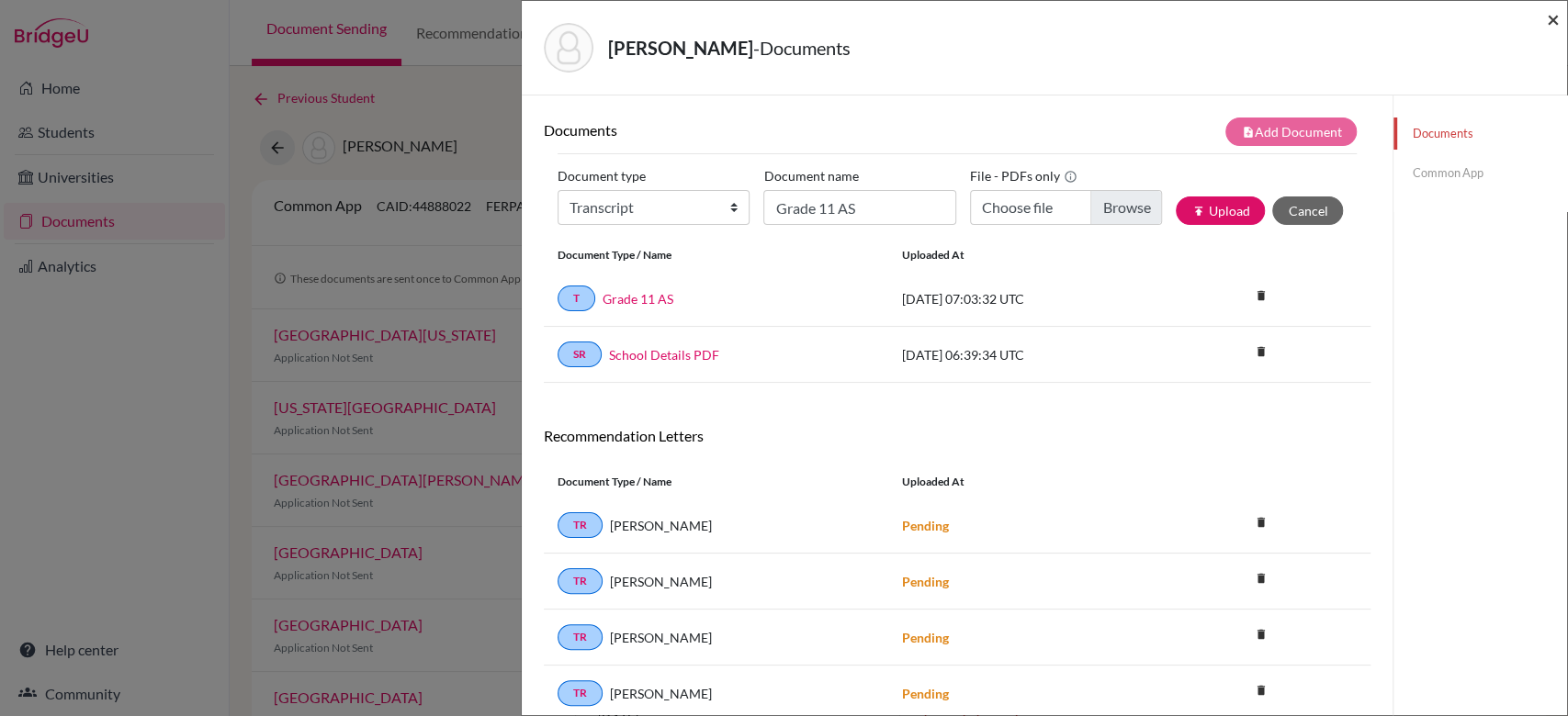
click at [1550, 25] on span "×" at bounding box center [1553, 19] width 13 height 26
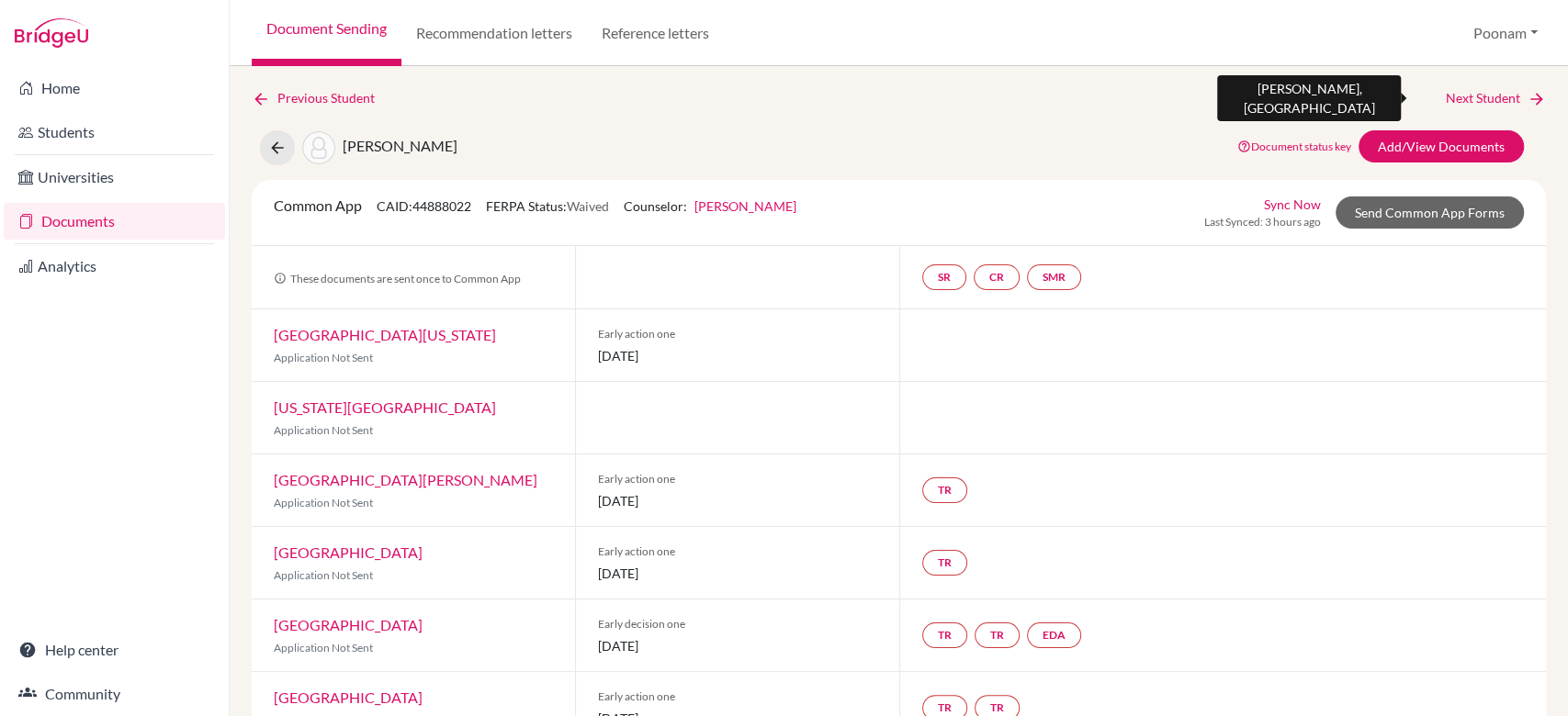
click at [1527, 99] on icon at bounding box center [1536, 99] width 18 height 18
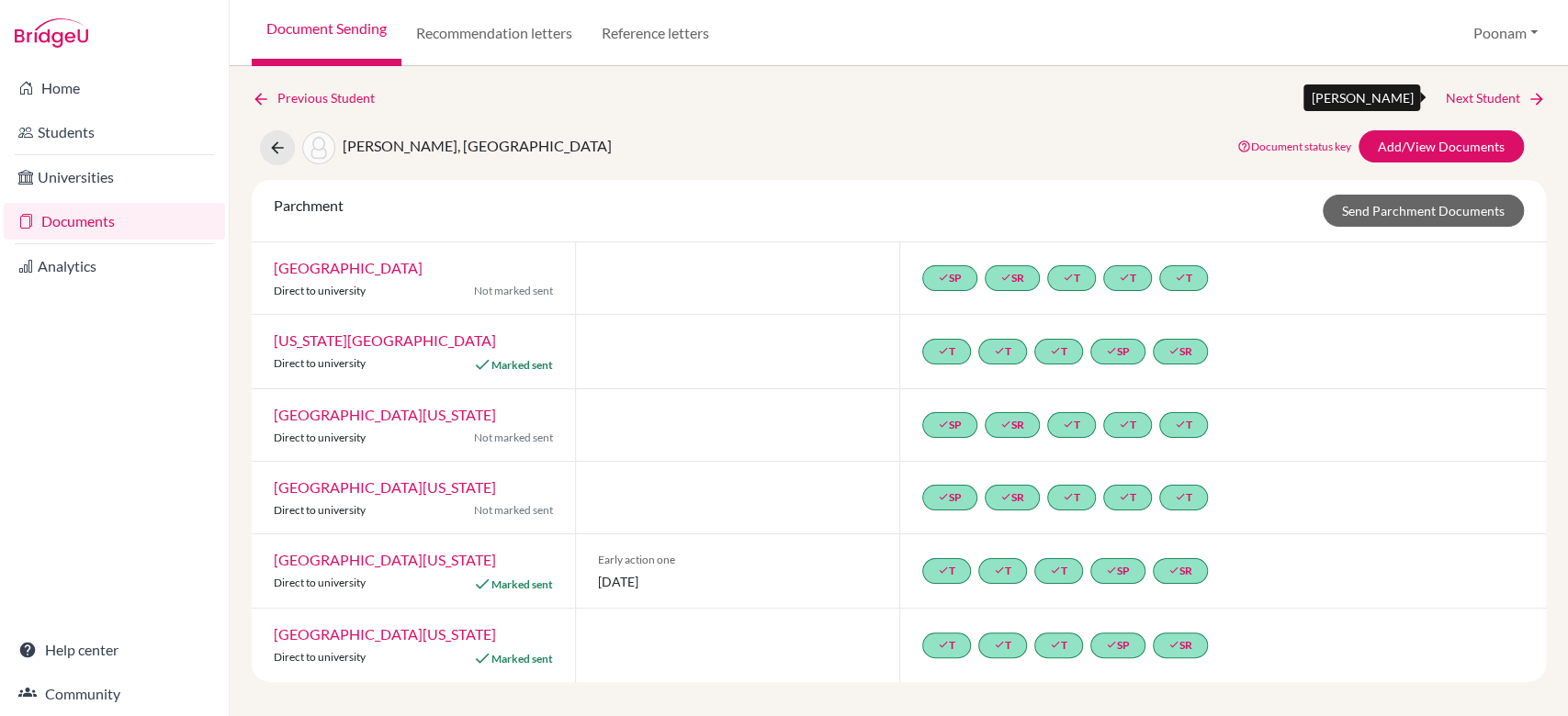
click at [1537, 103] on icon at bounding box center [1536, 99] width 18 height 18
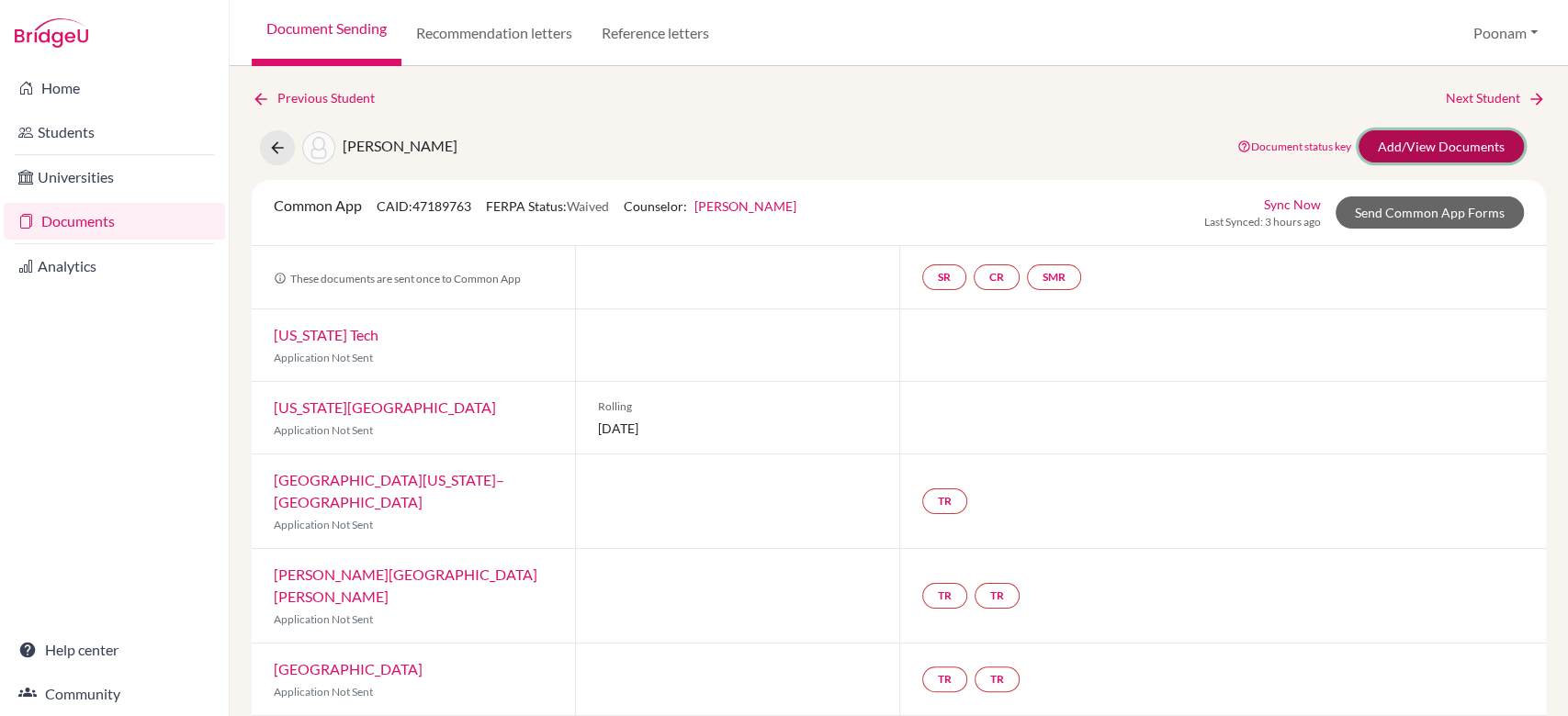
click at [1403, 139] on link "Add/View Documents" at bounding box center [1440, 146] width 165 height 32
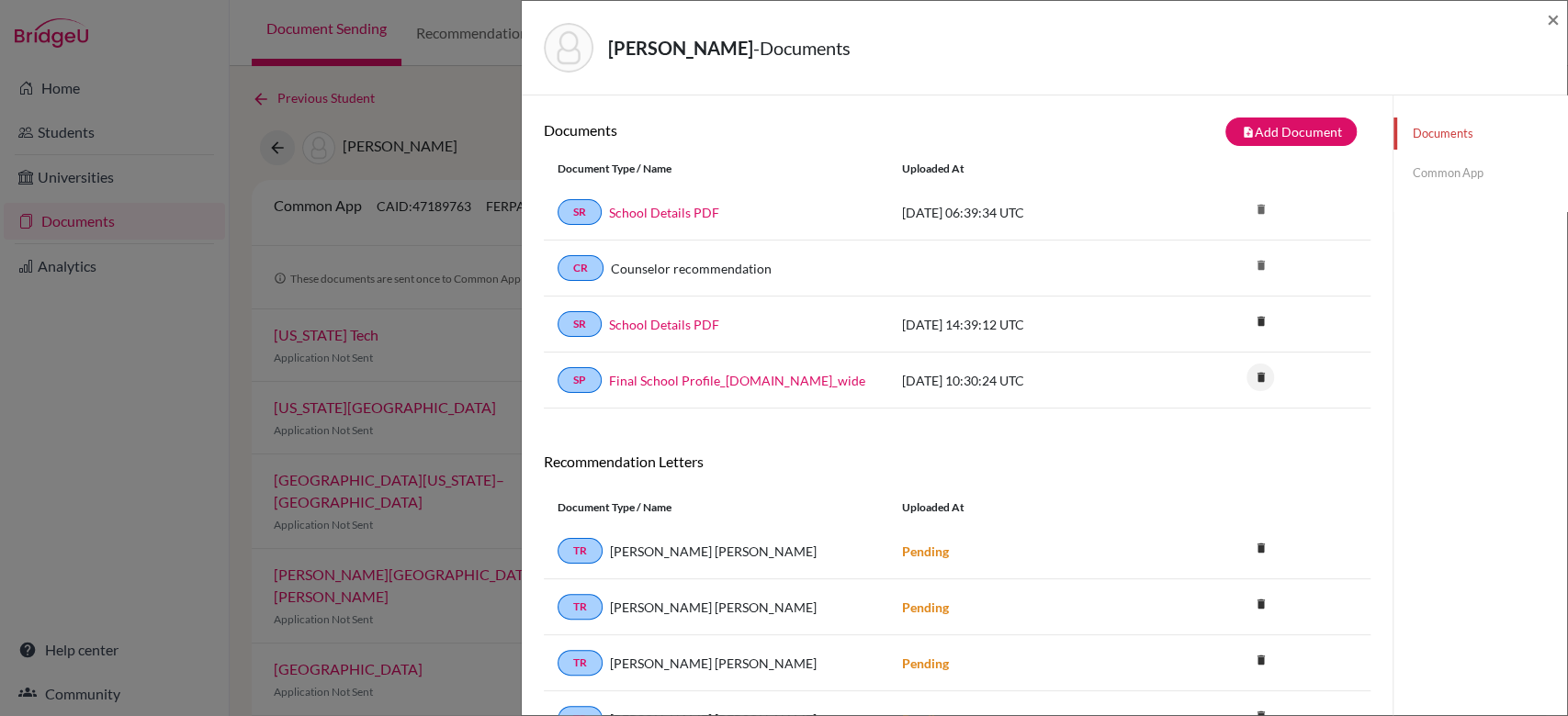
click at [1247, 375] on icon "delete" at bounding box center [1260, 377] width 27 height 27
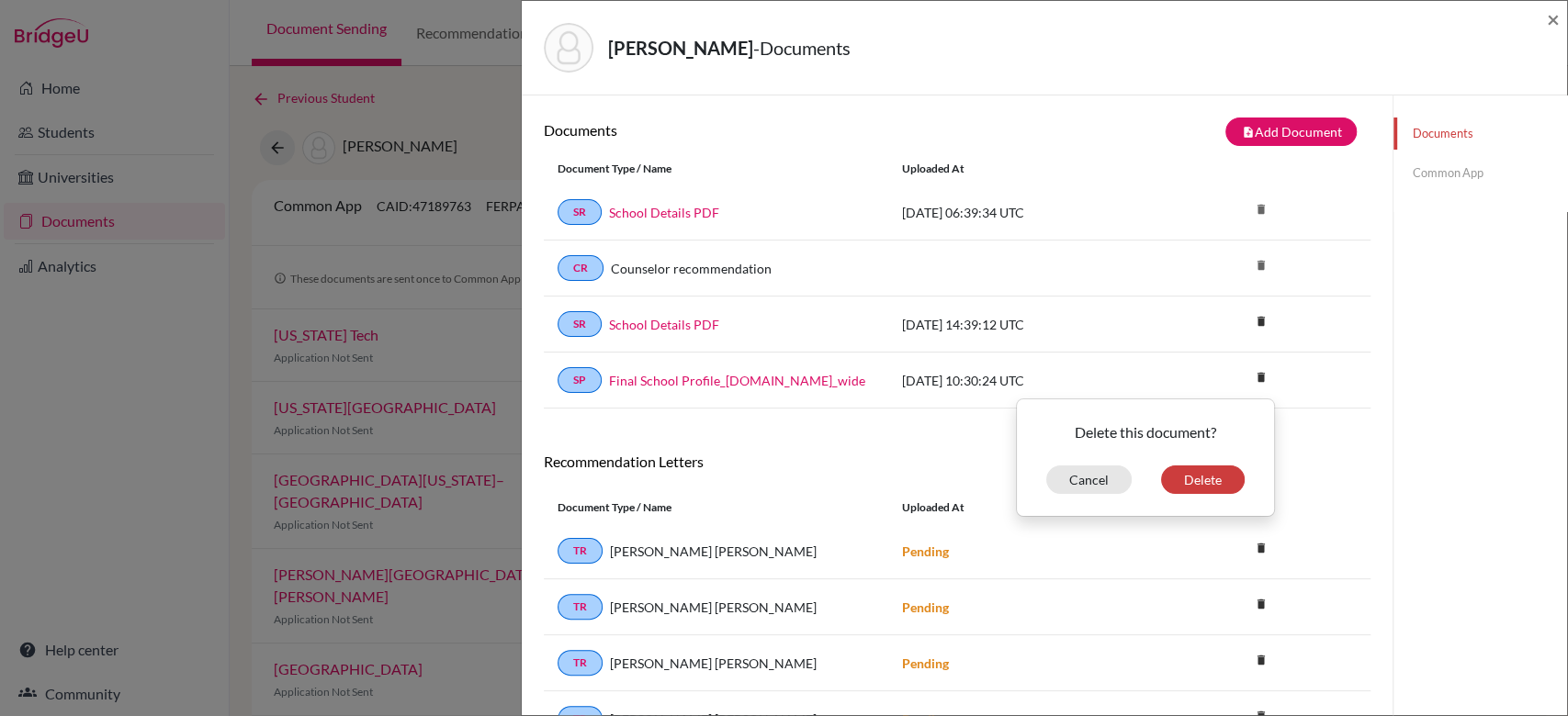
click at [1208, 462] on div "Delete this document? Cancel Delete" at bounding box center [1145, 457] width 255 height 73
click at [1190, 481] on button "Delete" at bounding box center [1202, 480] width 84 height 28
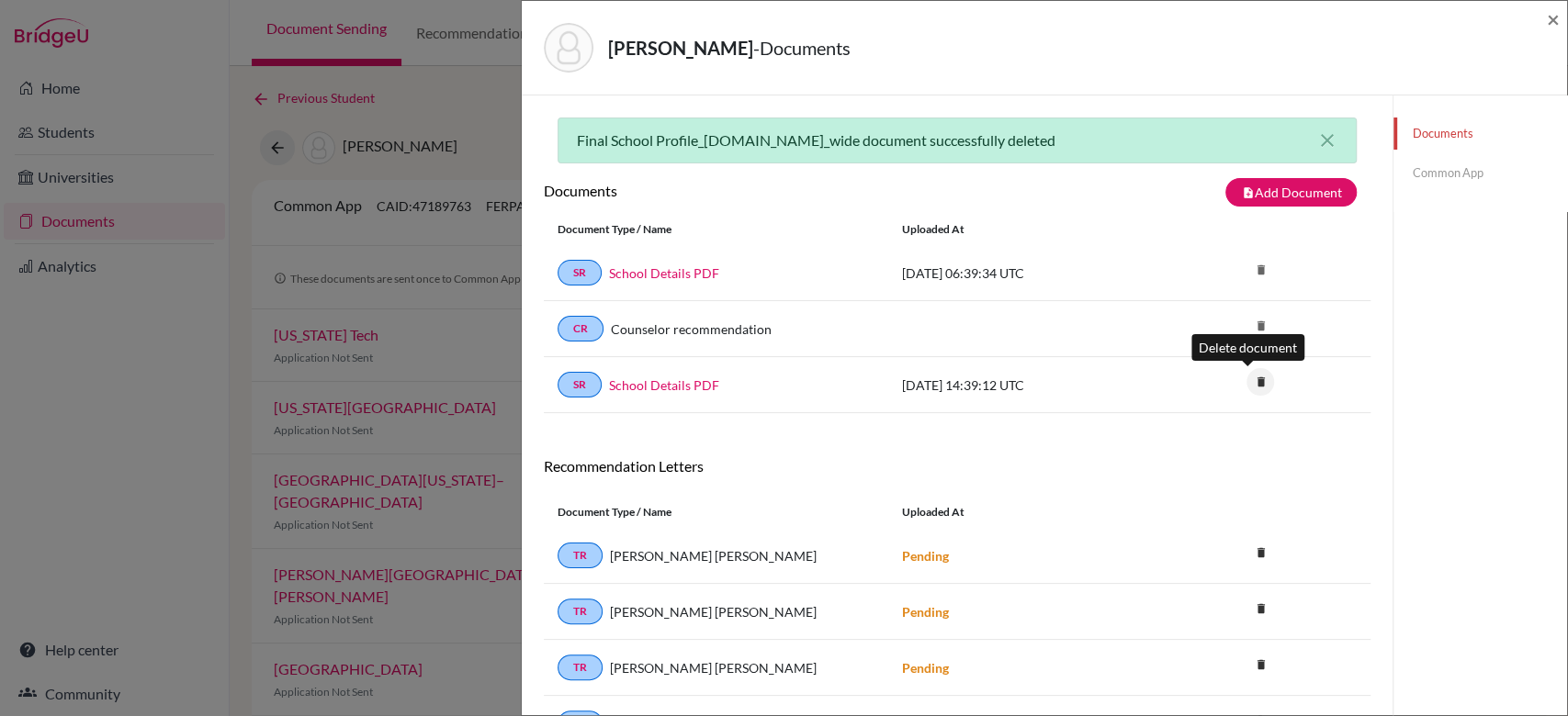
click at [1247, 384] on icon "delete" at bounding box center [1260, 382] width 27 height 27
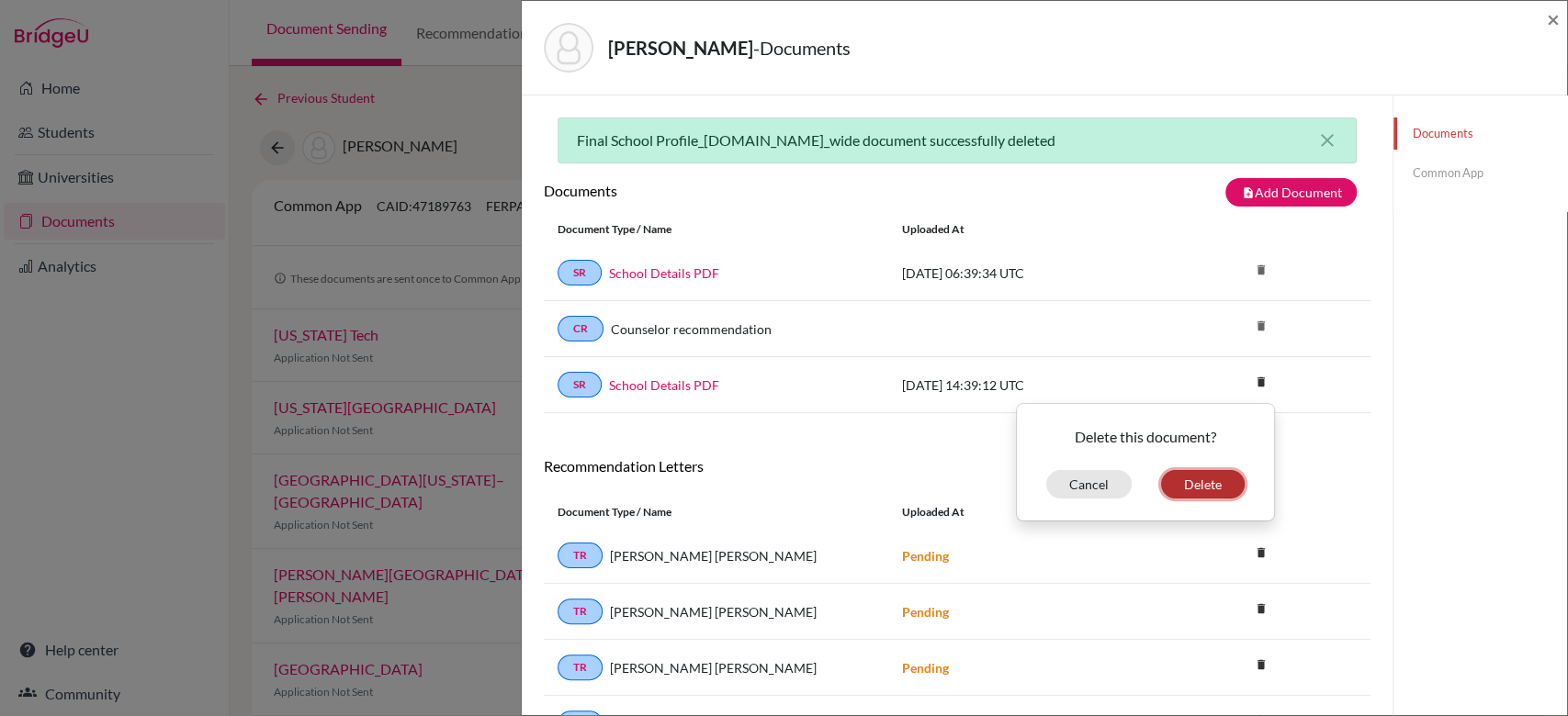
click at [1192, 490] on button "Delete" at bounding box center [1202, 484] width 84 height 28
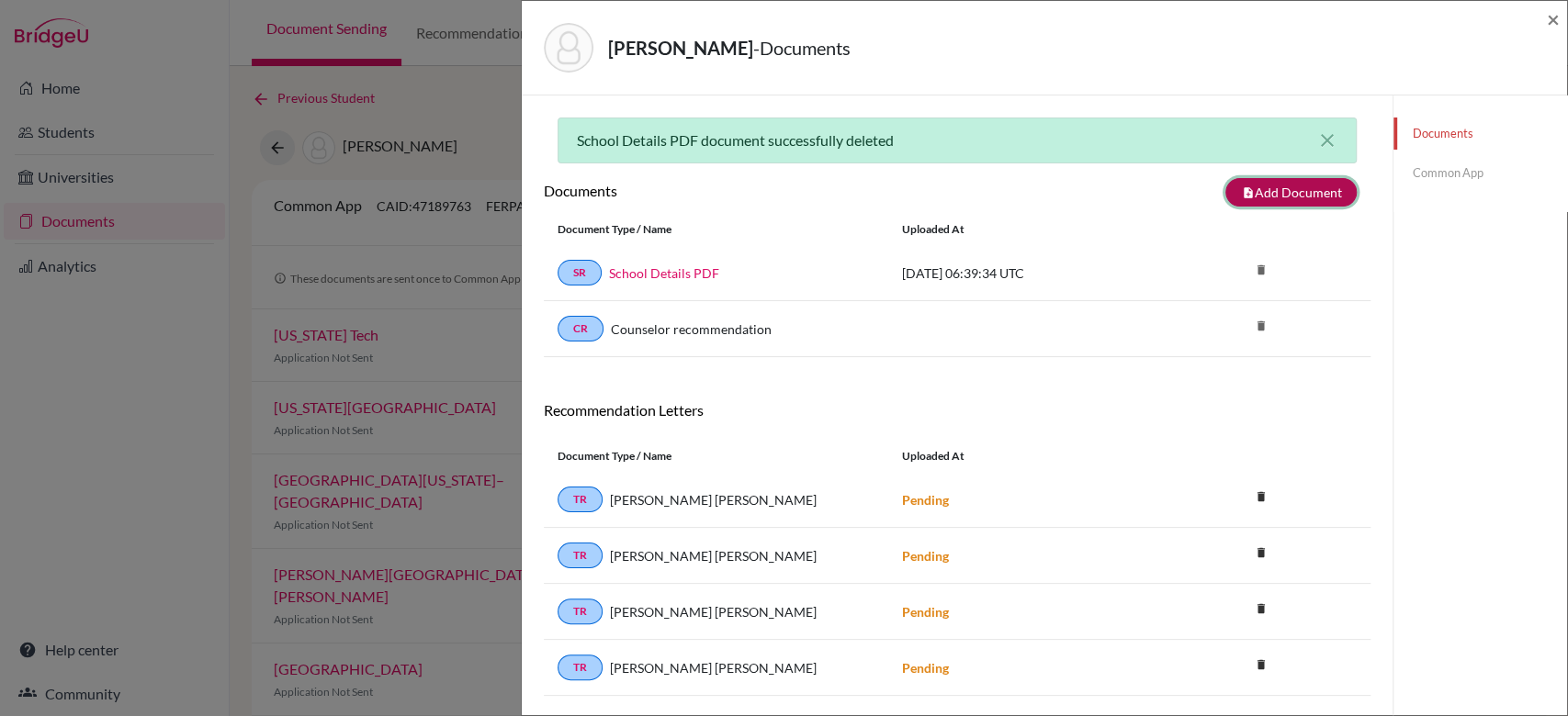
click at [1276, 199] on button "note_add Add Document" at bounding box center [1290, 192] width 131 height 28
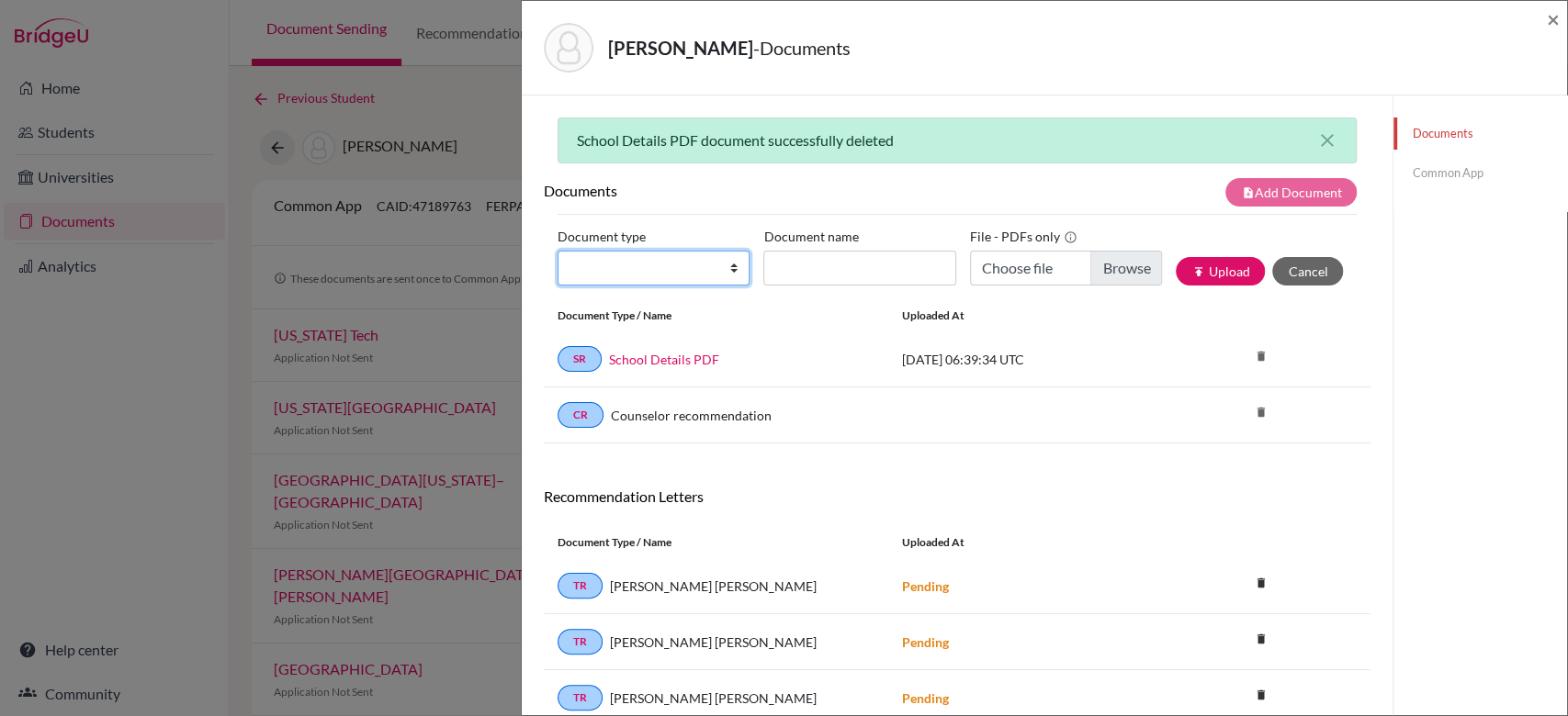
click at [662, 262] on select "Change explanation for Common App reports Counselor recommendation Internationa…" at bounding box center [654, 268] width 192 height 35
select select "2"
click at [558, 251] on select "Change explanation for Common App reports Counselor recommendation Internationa…" at bounding box center [654, 268] width 192 height 35
click at [852, 281] on input "Document name" at bounding box center [859, 268] width 192 height 35
type input "Grade 11 AS"
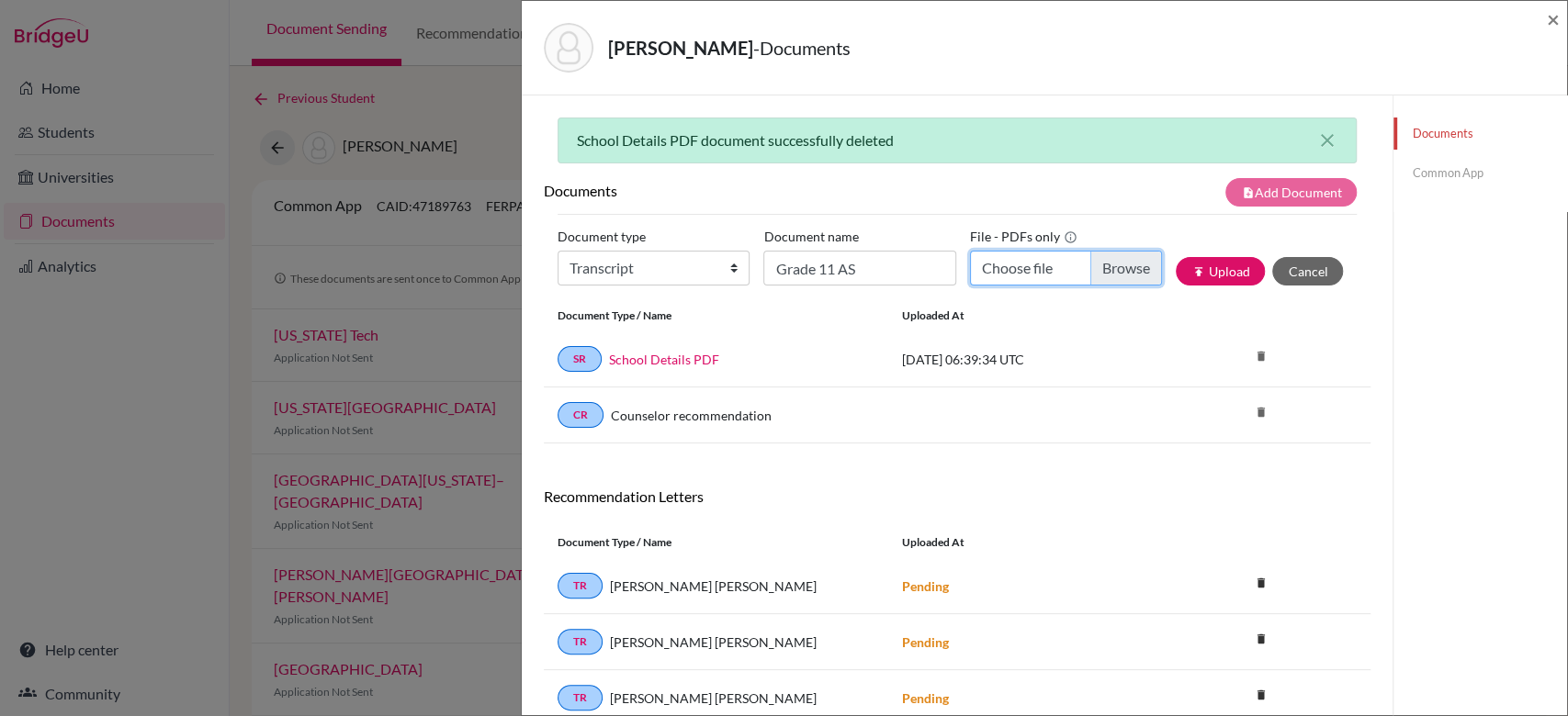
click at [1121, 262] on input "Choose file" at bounding box center [1066, 268] width 192 height 35
